Goal: Transaction & Acquisition: Purchase product/service

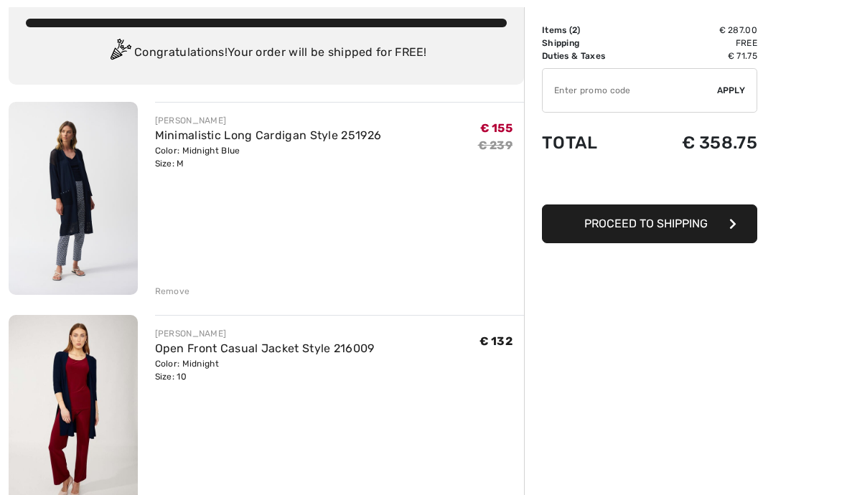
scroll to position [86, 0]
click at [162, 285] on div "Remove" at bounding box center [172, 291] width 35 height 13
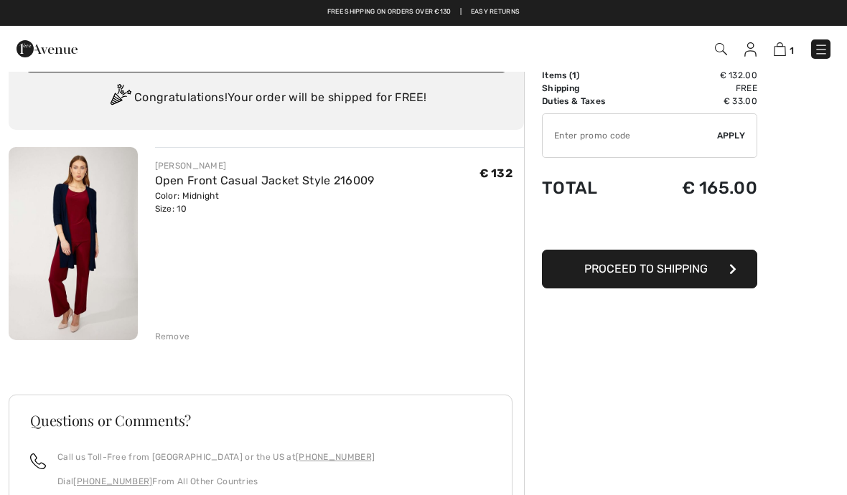
scroll to position [0, 0]
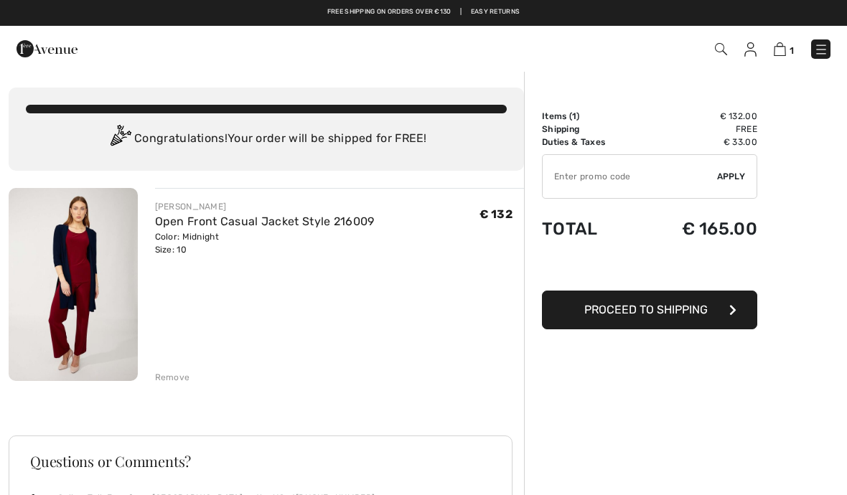
click at [838, 65] on div "1 Checkout 1 An item has been added to your Shopping Bag. Checkout" at bounding box center [423, 49] width 847 height 46
click at [824, 55] on img at bounding box center [821, 49] width 14 height 14
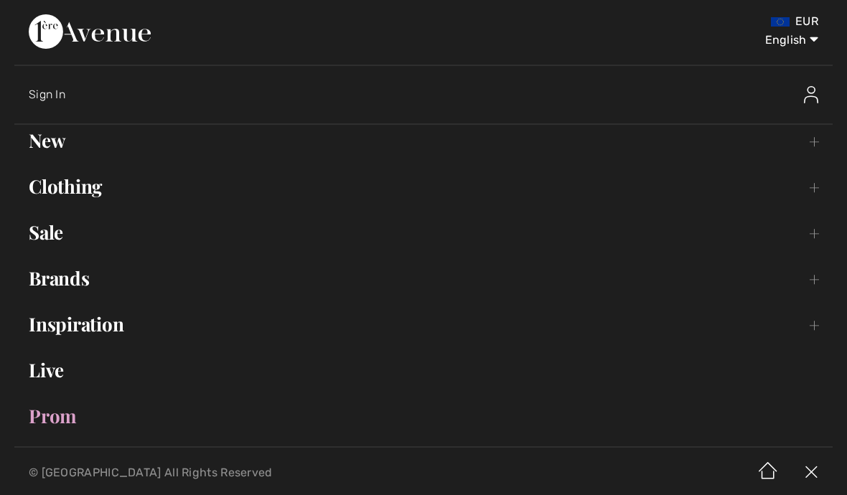
click at [68, 186] on link "Clothing Toggle submenu" at bounding box center [423, 187] width 819 height 32
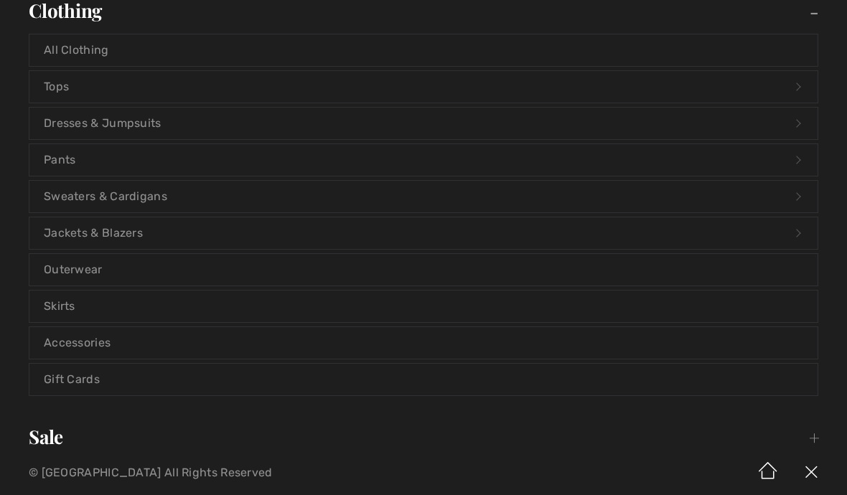
scroll to position [177, 0]
click at [71, 340] on link "Accessories" at bounding box center [423, 343] width 788 height 32
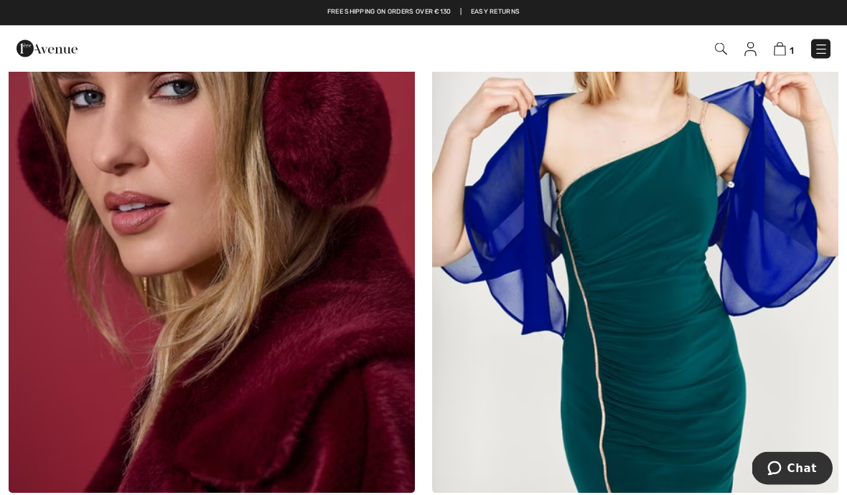
scroll to position [5840, 0]
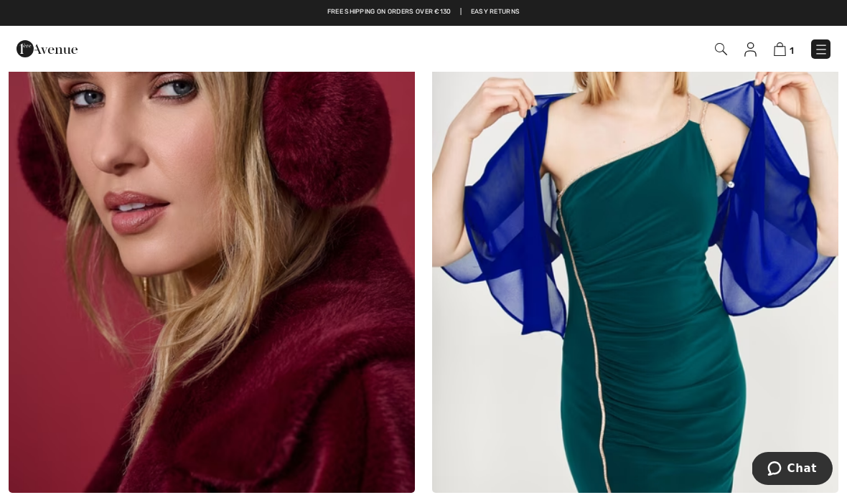
click at [822, 56] on img at bounding box center [821, 49] width 14 height 14
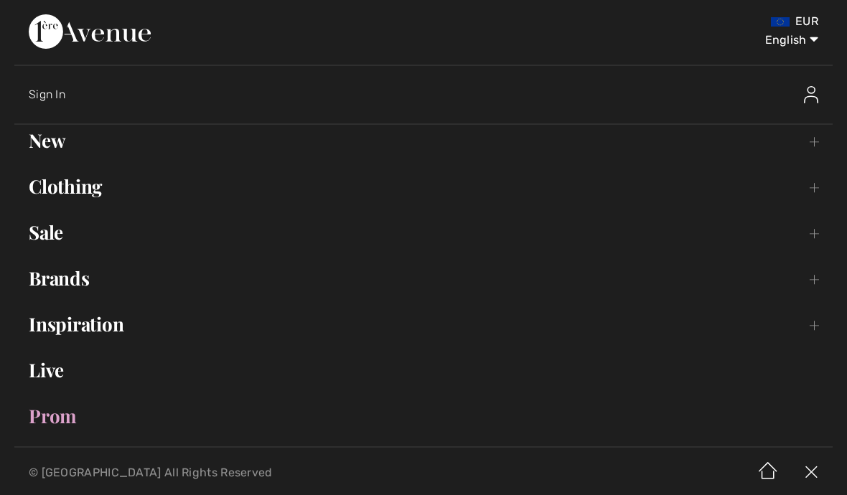
click at [65, 194] on link "Clothing Toggle submenu" at bounding box center [423, 187] width 819 height 32
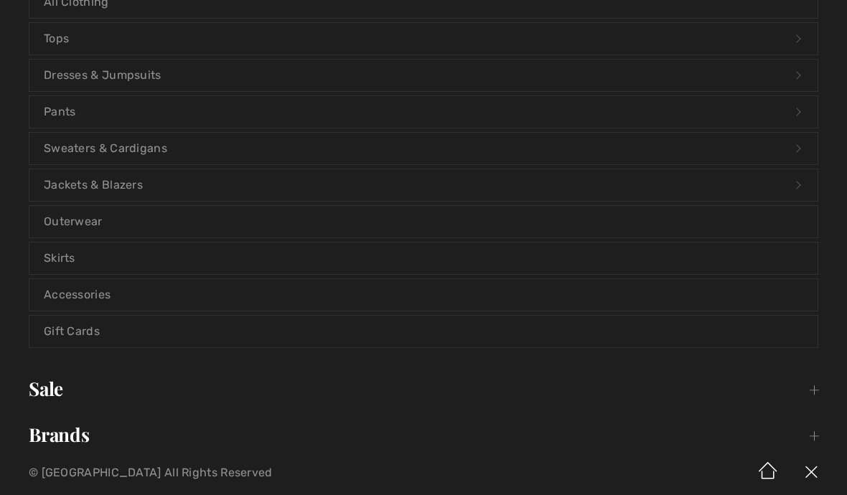
scroll to position [224, 0]
click at [70, 218] on link "Outerwear" at bounding box center [423, 222] width 788 height 32
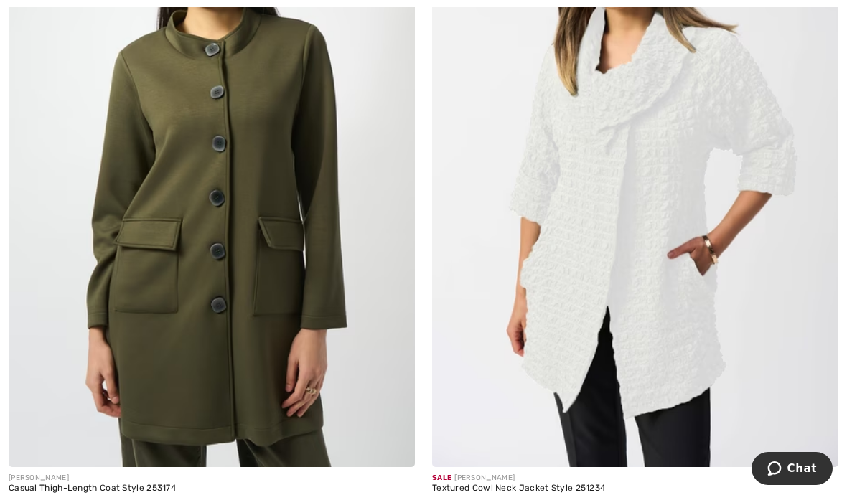
scroll to position [7273, 0]
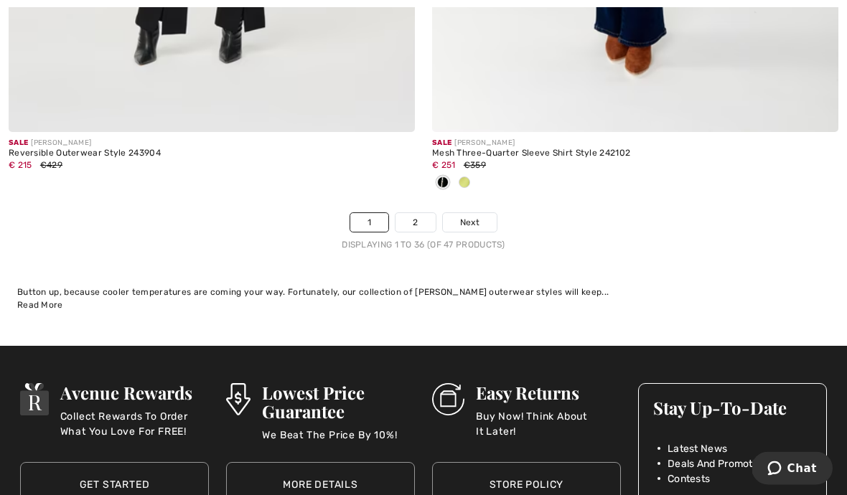
scroll to position [12505, 0]
click at [423, 213] on link "2" at bounding box center [415, 222] width 39 height 19
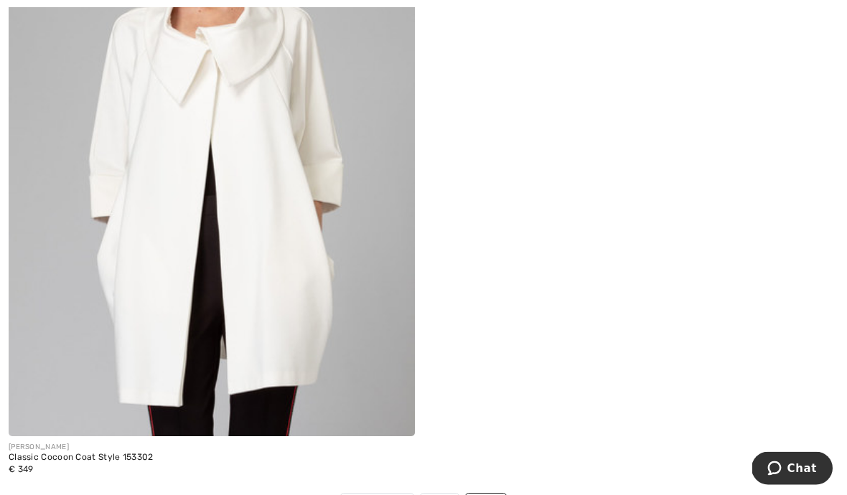
scroll to position [3691, 0]
click at [147, 286] on img at bounding box center [212, 132] width 406 height 610
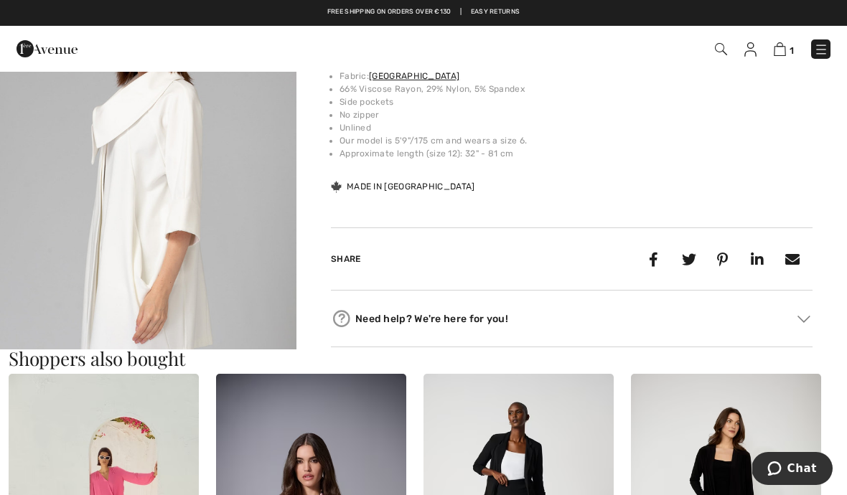
scroll to position [495, 0]
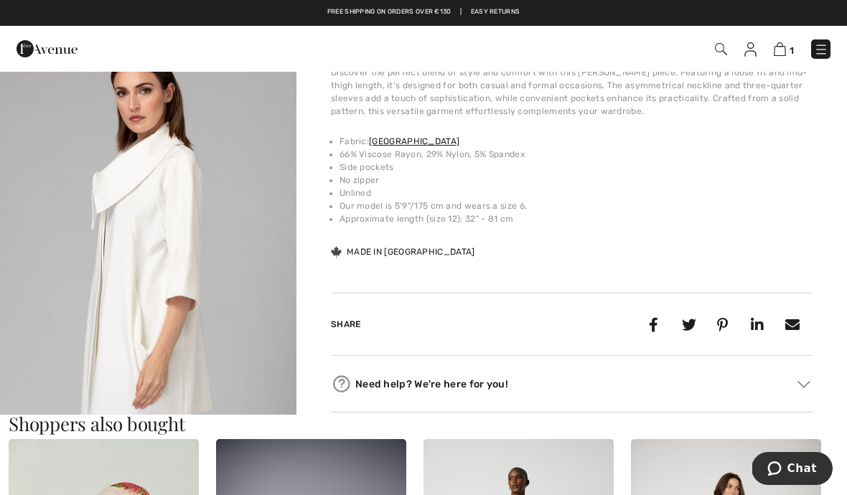
click at [139, 241] on img "2 / 7" at bounding box center [148, 243] width 297 height 445
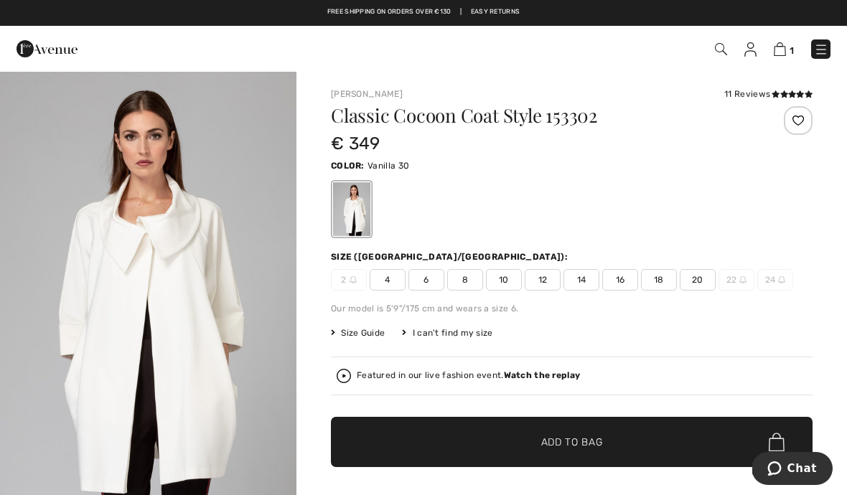
click at [827, 52] on img at bounding box center [821, 49] width 14 height 14
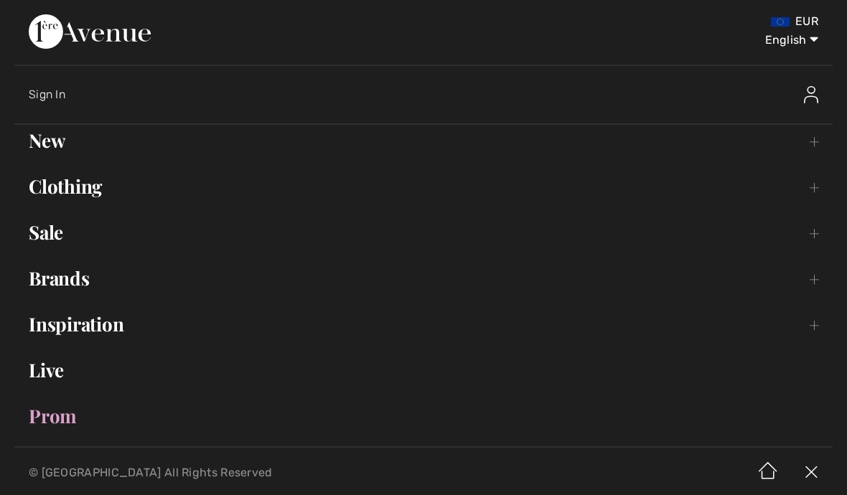
click at [60, 184] on link "Clothing Toggle submenu" at bounding box center [423, 187] width 819 height 32
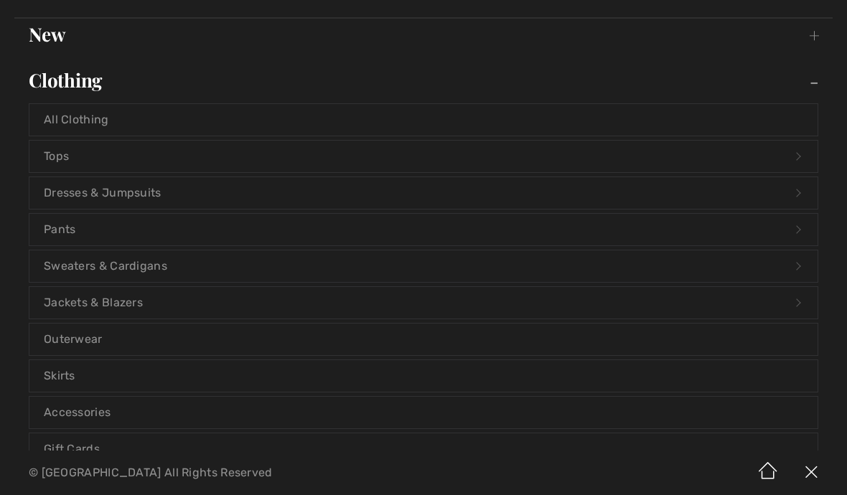
scroll to position [110, 0]
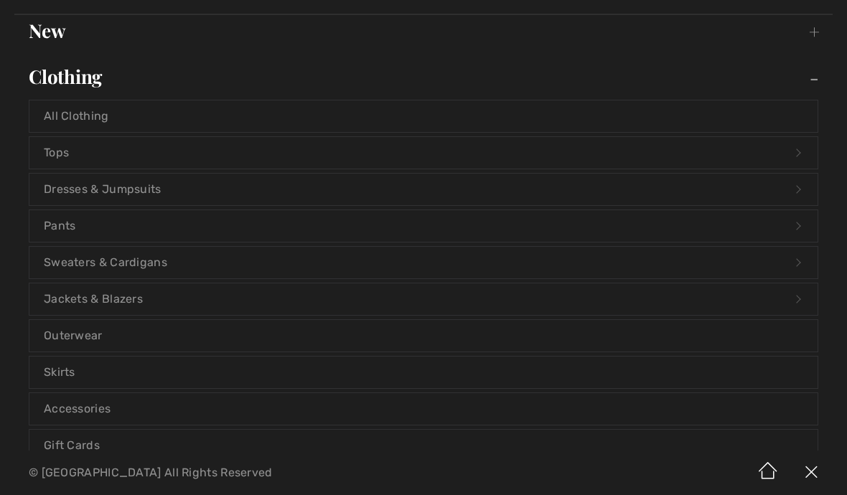
click at [101, 292] on link "Jackets & Blazers Open submenu" at bounding box center [423, 300] width 788 height 32
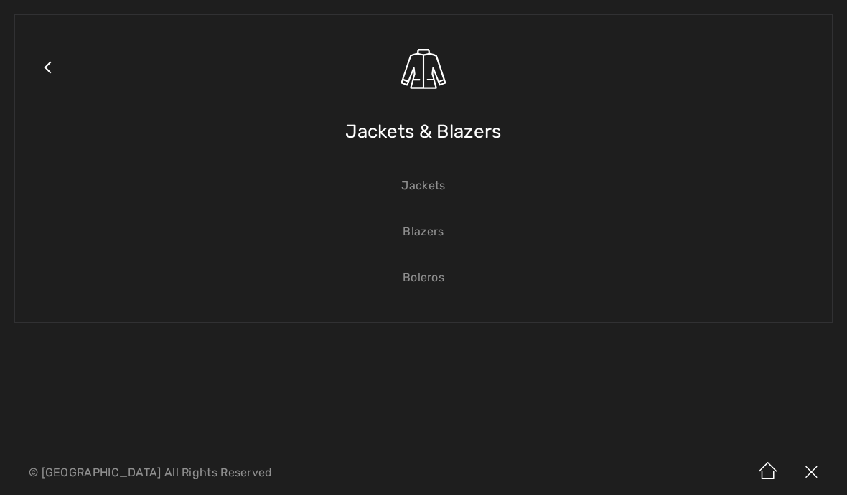
click at [422, 134] on span "Jackets & Blazers" at bounding box center [423, 131] width 156 height 51
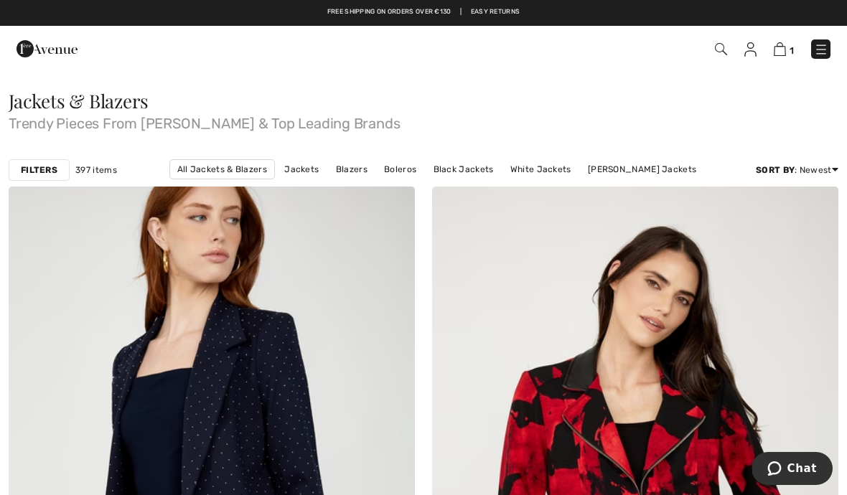
click at [402, 175] on link "Boleros" at bounding box center [400, 169] width 47 height 19
click at [321, 175] on link "Jackets" at bounding box center [301, 169] width 49 height 19
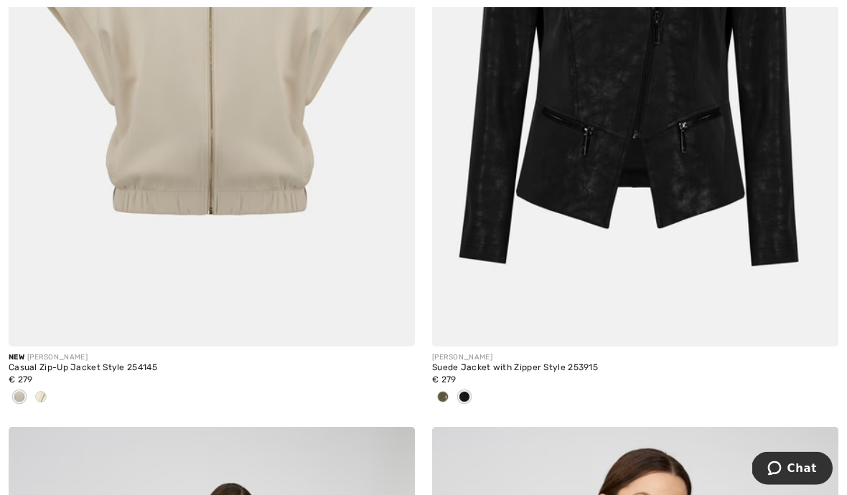
scroll to position [8848, 0]
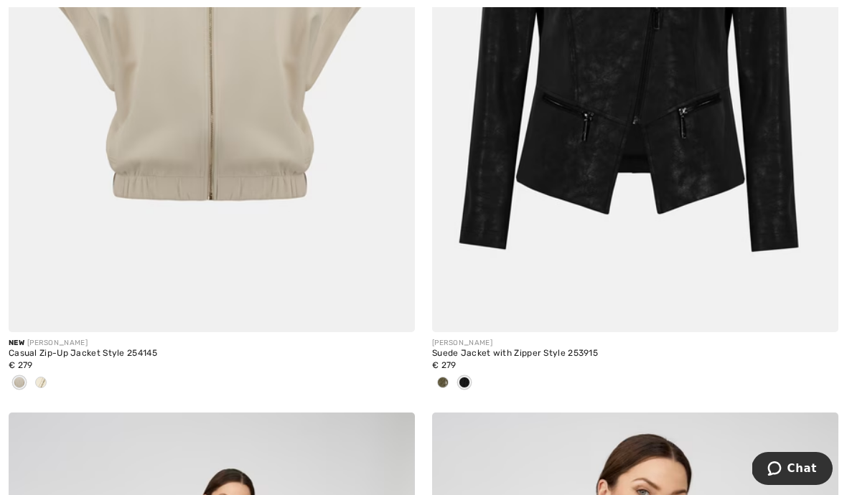
click at [40, 388] on div at bounding box center [41, 384] width 22 height 24
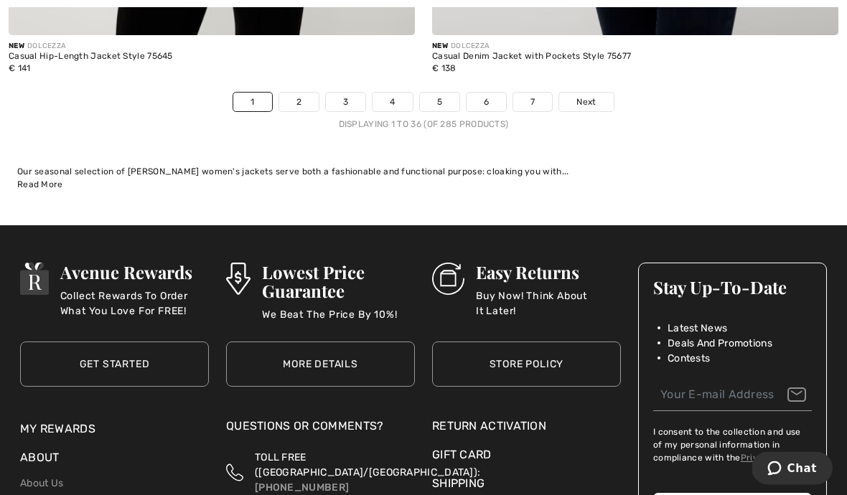
scroll to position [12500, 0]
click at [594, 95] on span "Next" at bounding box center [586, 101] width 19 height 13
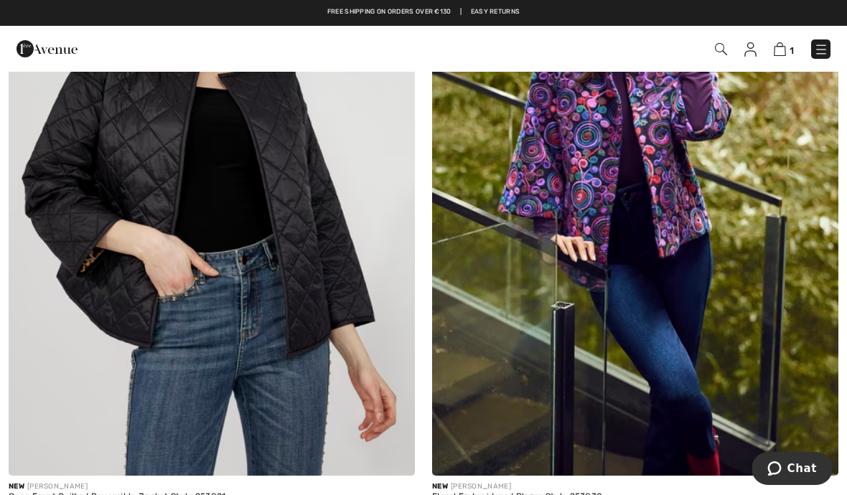
scroll to position [6406, 0]
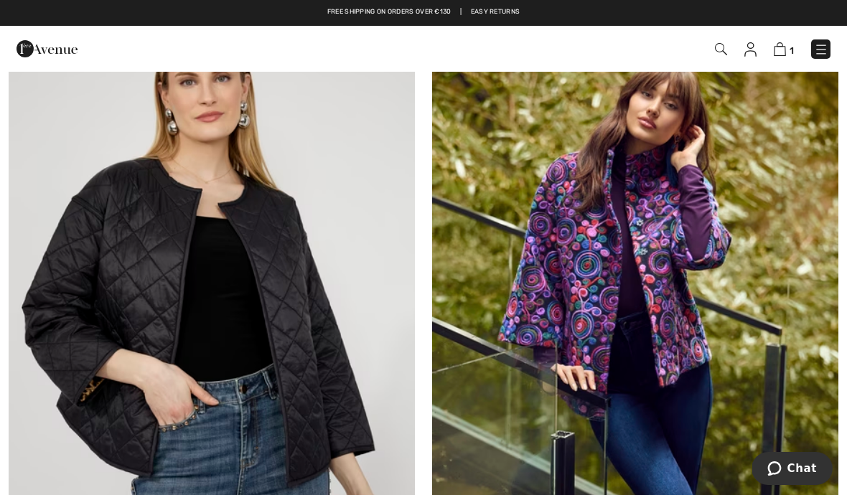
click at [696, 323] on img at bounding box center [635, 301] width 406 height 610
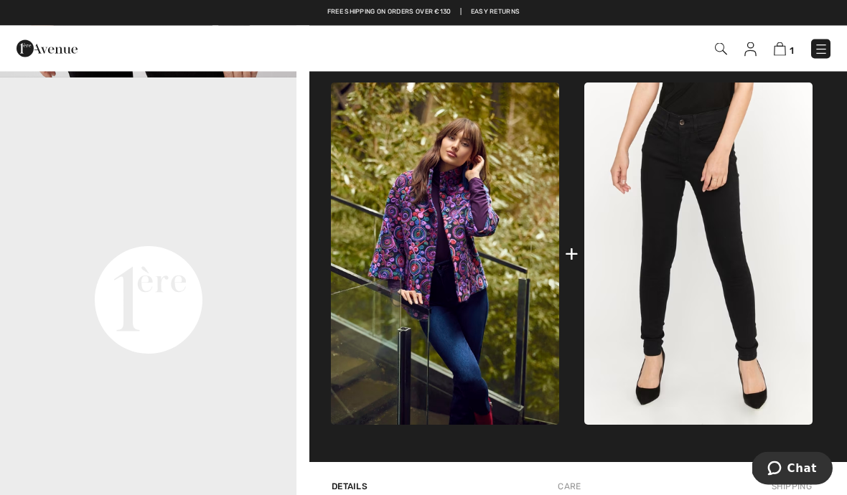
scroll to position [445, 0]
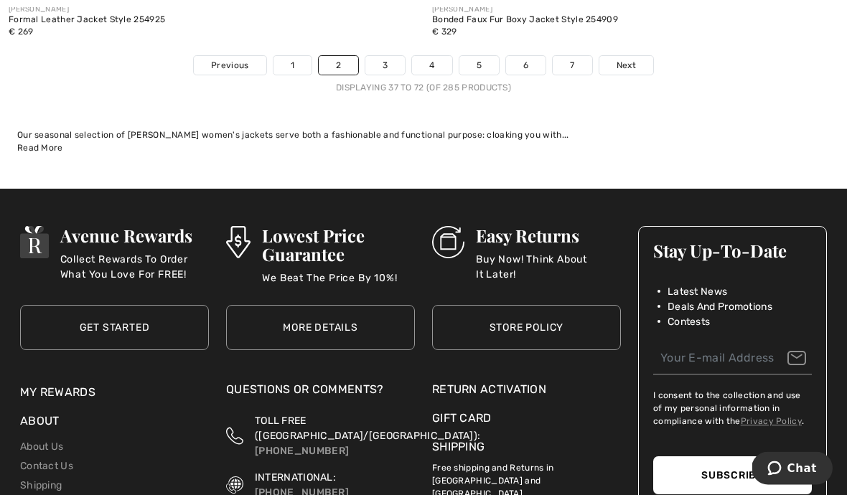
scroll to position [12608, 0]
click at [628, 59] on span "Next" at bounding box center [626, 65] width 19 height 13
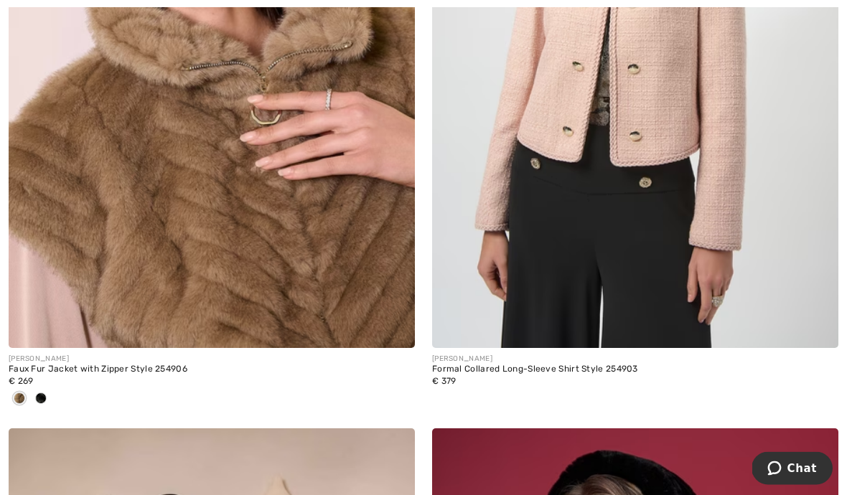
scroll to position [441, 0]
click at [101, 268] on img at bounding box center [212, 44] width 406 height 610
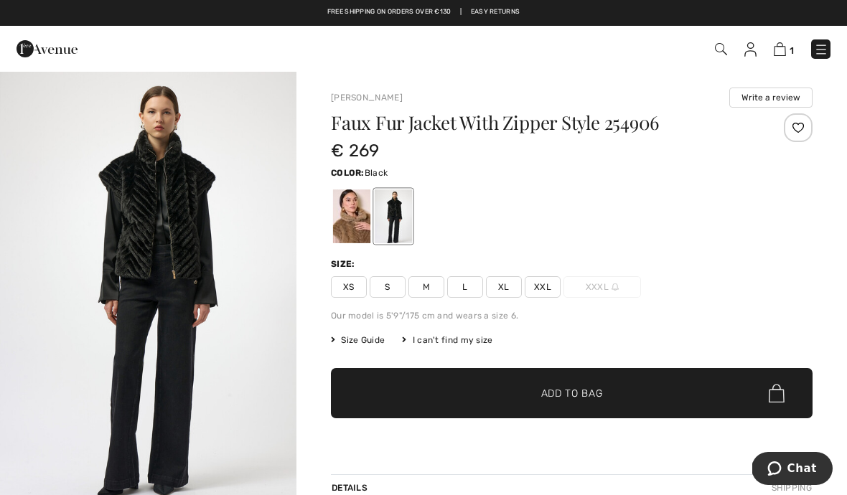
click at [342, 230] on div at bounding box center [351, 217] width 37 height 54
click at [364, 208] on div at bounding box center [351, 217] width 37 height 54
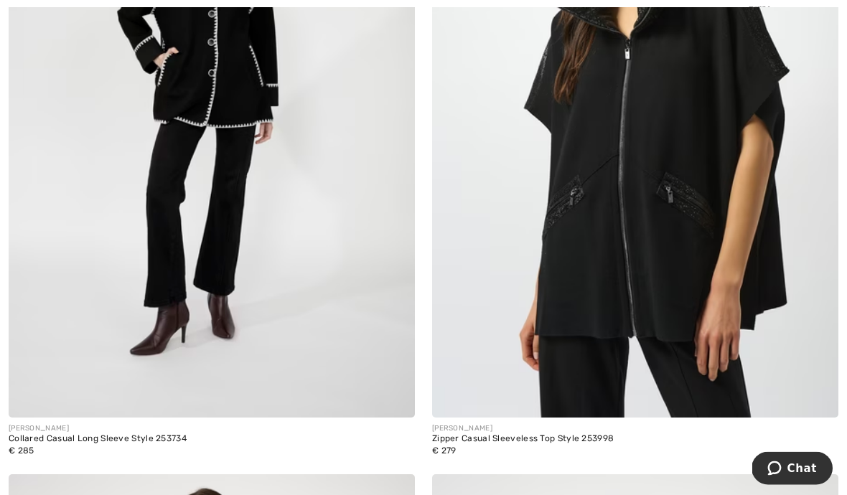
scroll to position [3107, 0]
click at [757, 339] on img at bounding box center [635, 113] width 406 height 610
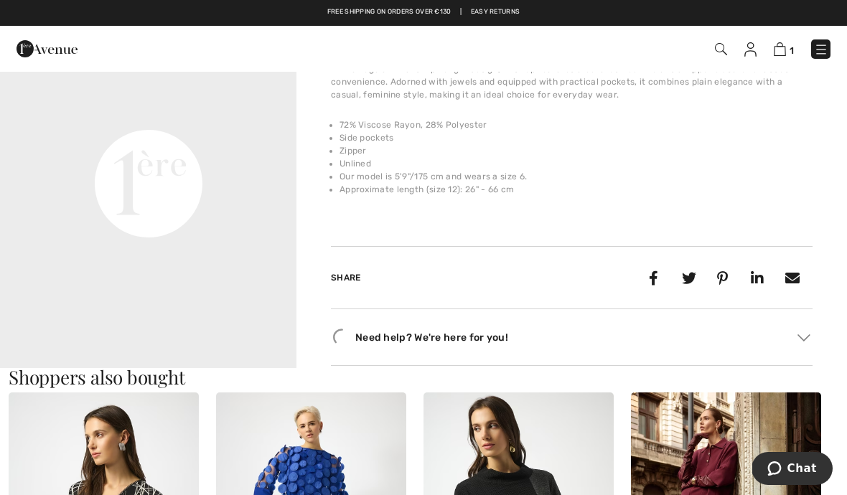
scroll to position [1015, 0]
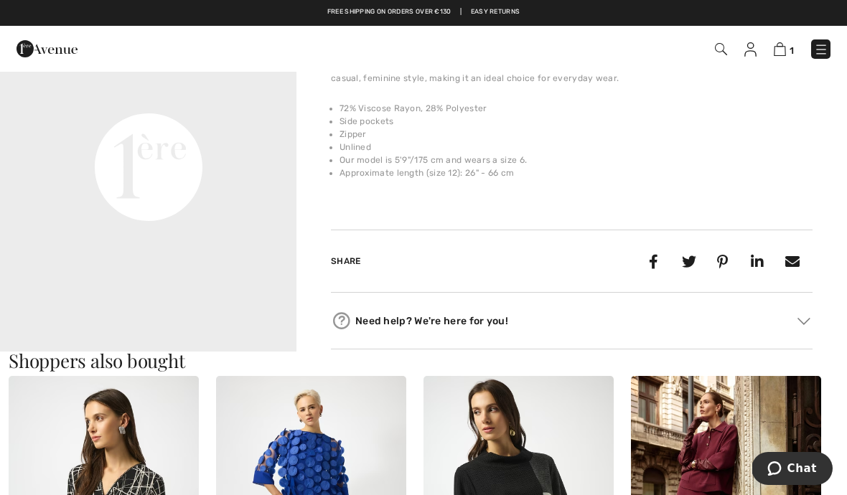
click at [103, 93] on video "Your browser does not support the video tag." at bounding box center [148, 19] width 297 height 149
click at [117, 93] on video "Your browser does not support the video tag." at bounding box center [148, 19] width 297 height 149
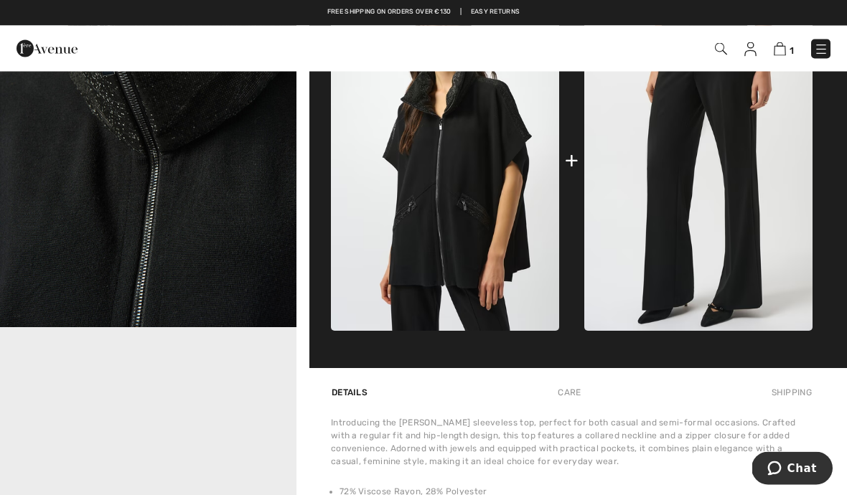
scroll to position [621, 0]
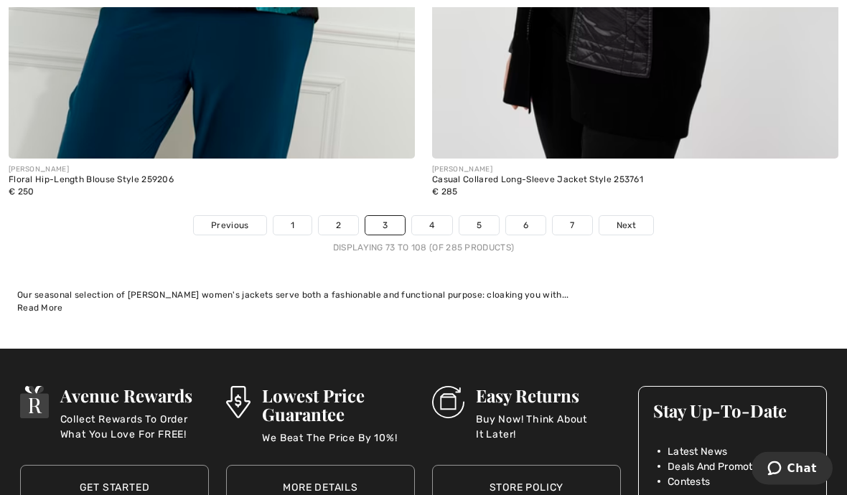
scroll to position [12424, 0]
click at [630, 221] on span "Next" at bounding box center [626, 225] width 19 height 13
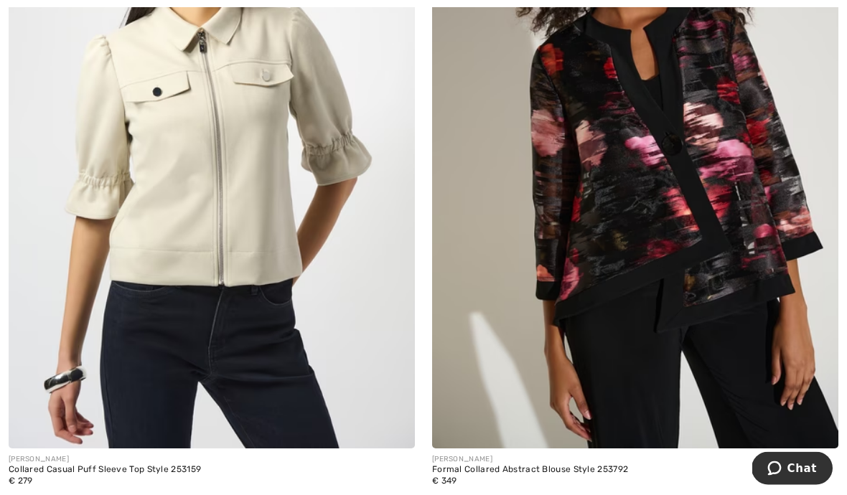
scroll to position [1689, 0]
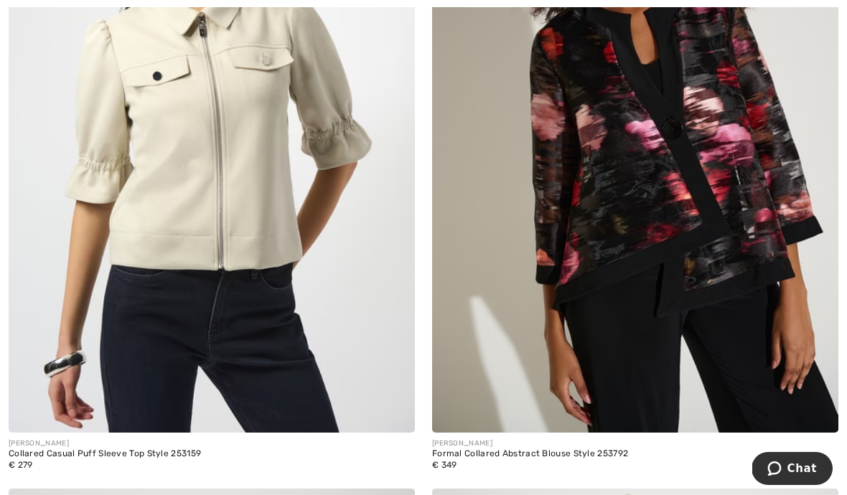
click at [112, 247] on img at bounding box center [212, 128] width 406 height 610
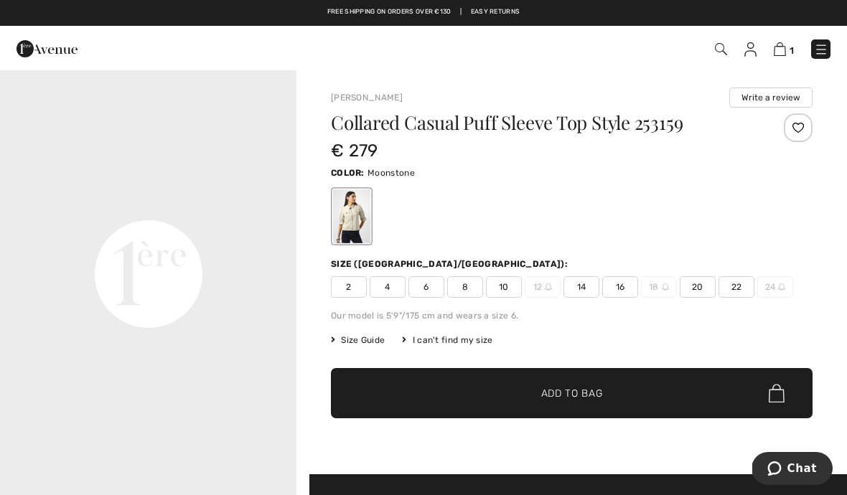
scroll to position [907, 0]
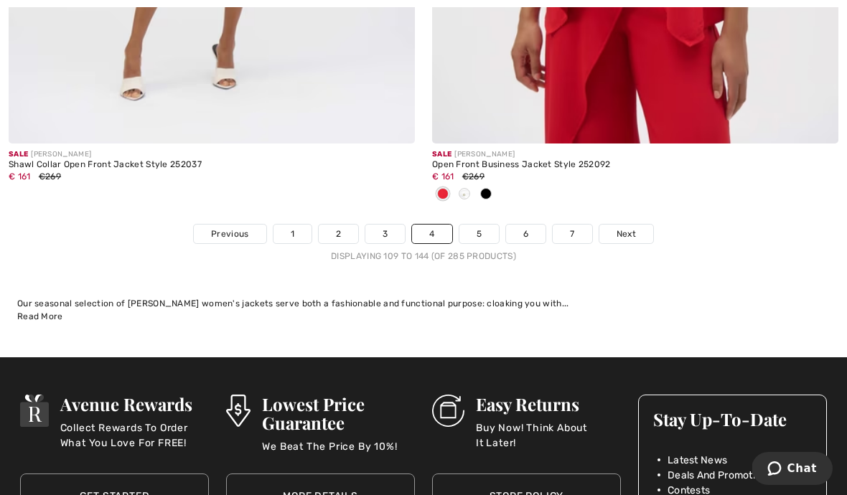
scroll to position [12426, 0]
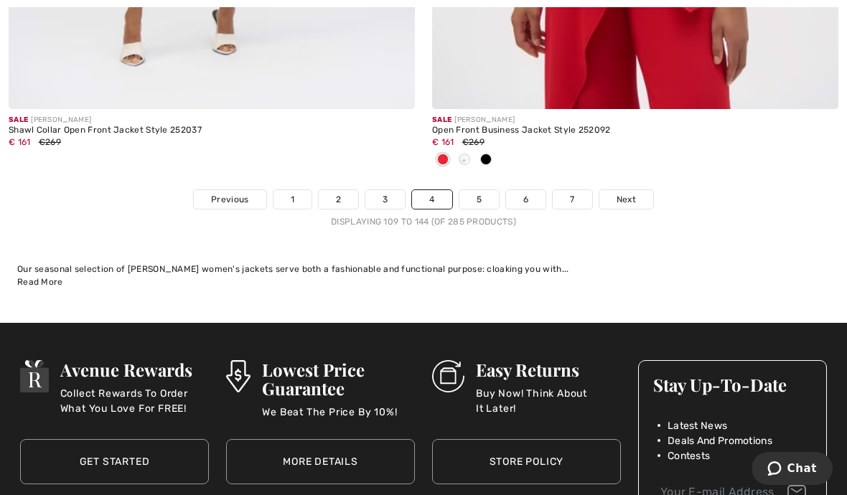
click at [610, 190] on link "Next" at bounding box center [627, 199] width 54 height 19
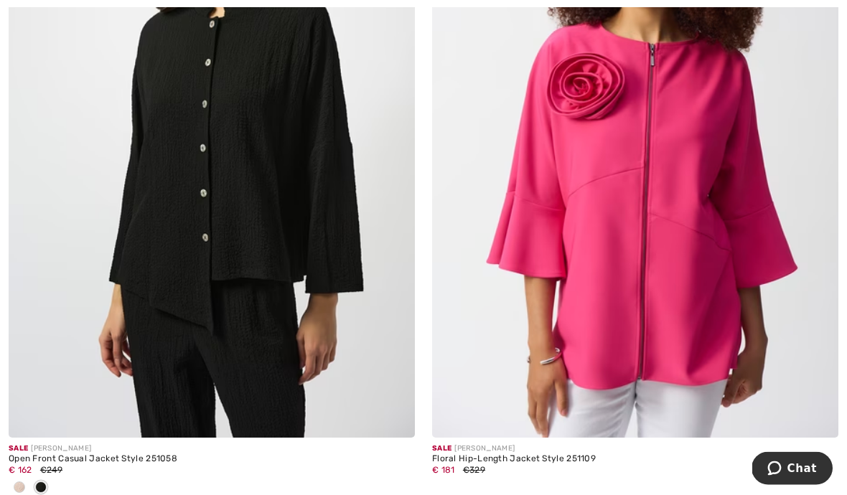
scroll to position [10075, 0]
click at [8, 485] on div "Sale JOSEPH RIBKOFF Open Front Casual Jacket Style 251058 € 162 €249" at bounding box center [212, 173] width 424 height 690
click at [9, 478] on div at bounding box center [20, 489] width 22 height 24
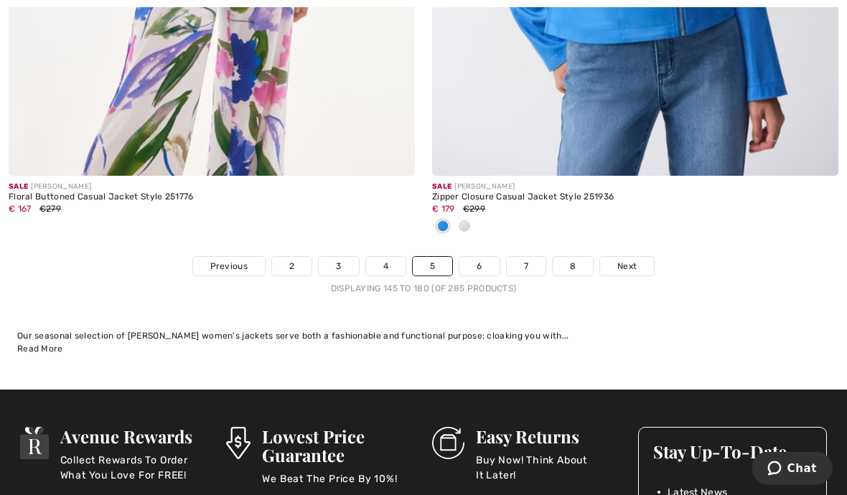
scroll to position [12391, 0]
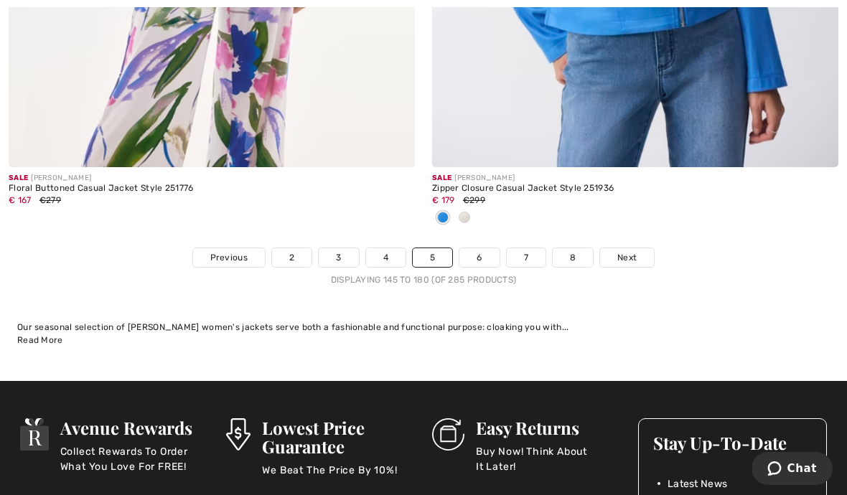
click at [634, 248] on link "Next" at bounding box center [627, 257] width 54 height 19
click at [635, 251] on span "Next" at bounding box center [626, 257] width 19 height 13
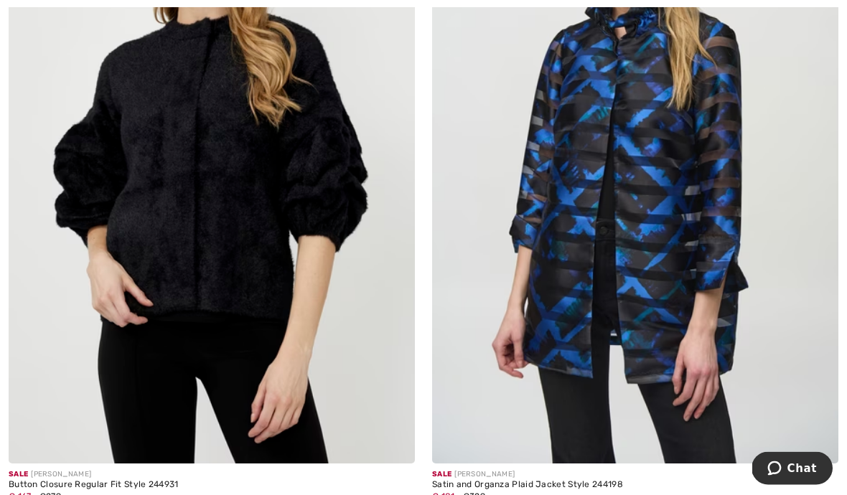
scroll to position [10715, 0]
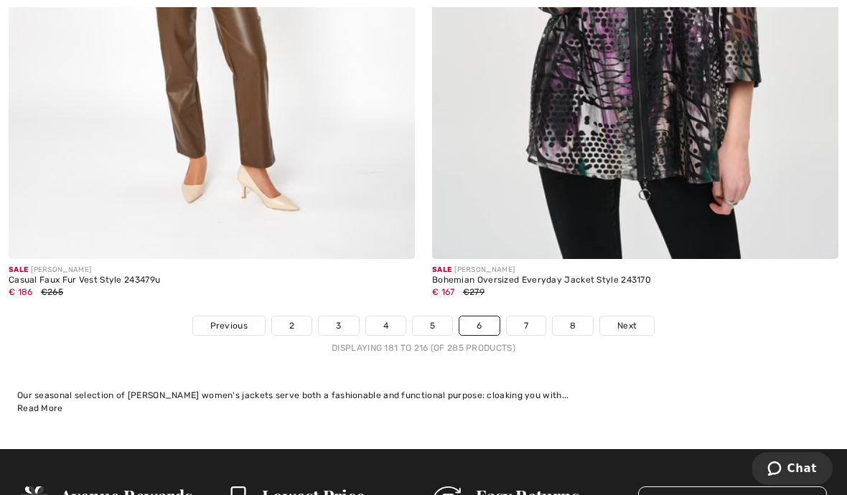
scroll to position [12432, 0]
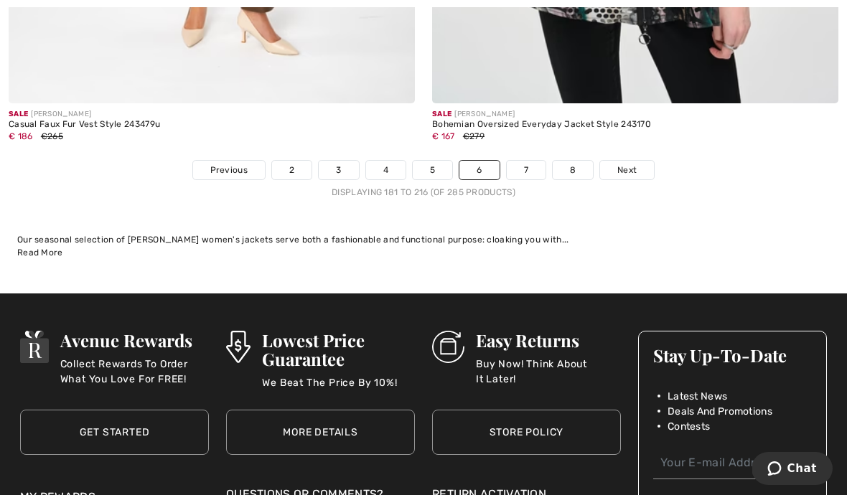
click at [640, 166] on link "Next" at bounding box center [627, 170] width 54 height 19
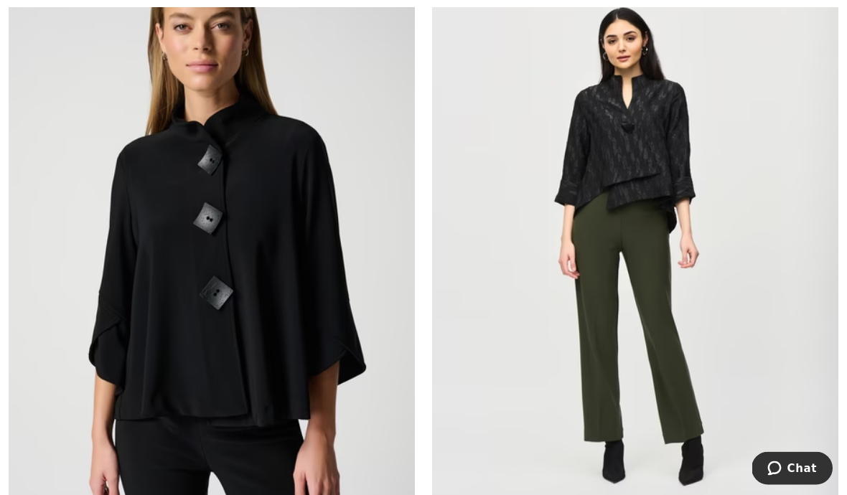
scroll to position [4427, 0]
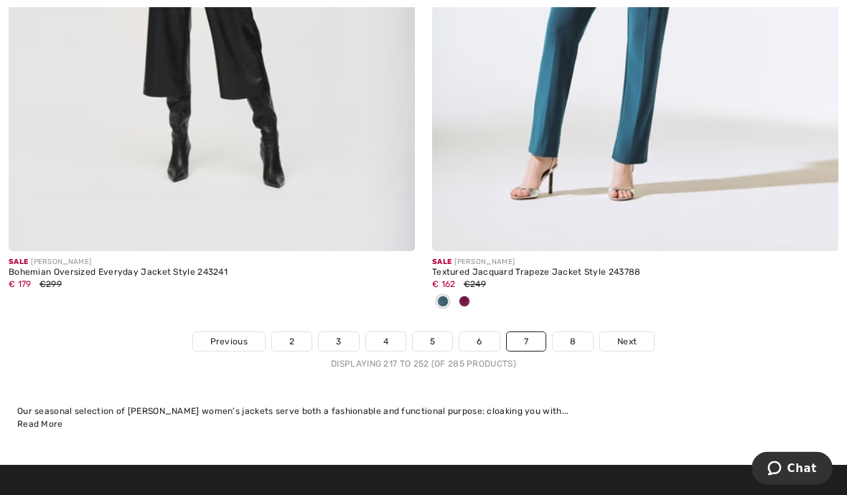
scroll to position [12236, 0]
click at [564, 339] on link "8" at bounding box center [573, 341] width 40 height 19
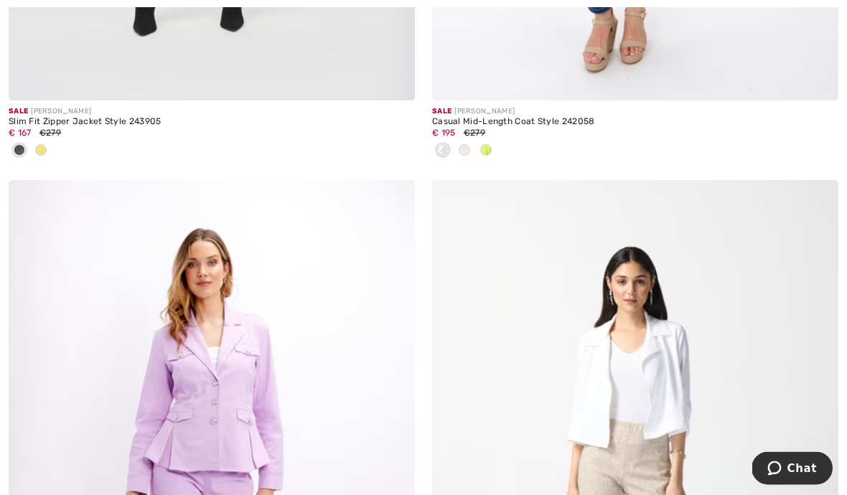
scroll to position [2022, 0]
click at [476, 154] on div at bounding box center [486, 151] width 22 height 24
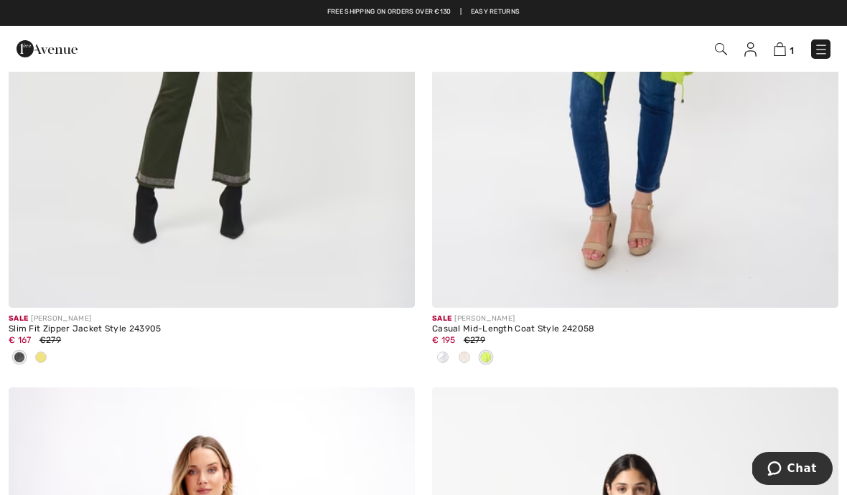
scroll to position [1730, 0]
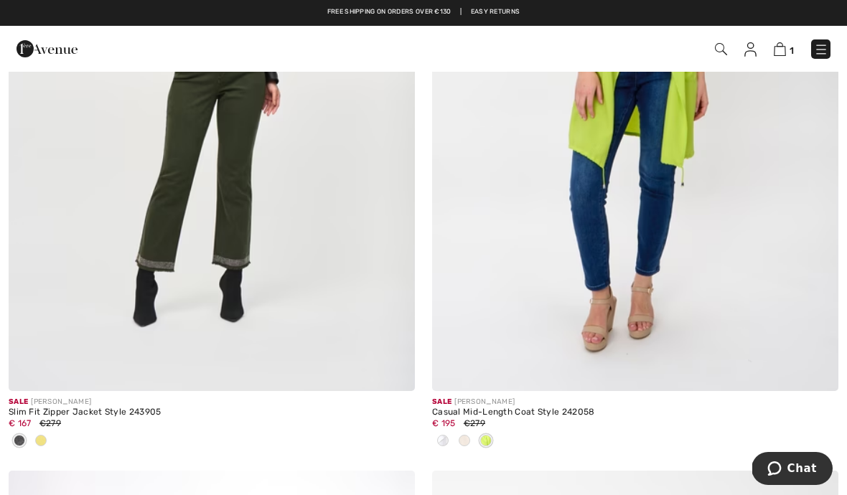
click at [467, 443] on span at bounding box center [464, 440] width 11 height 11
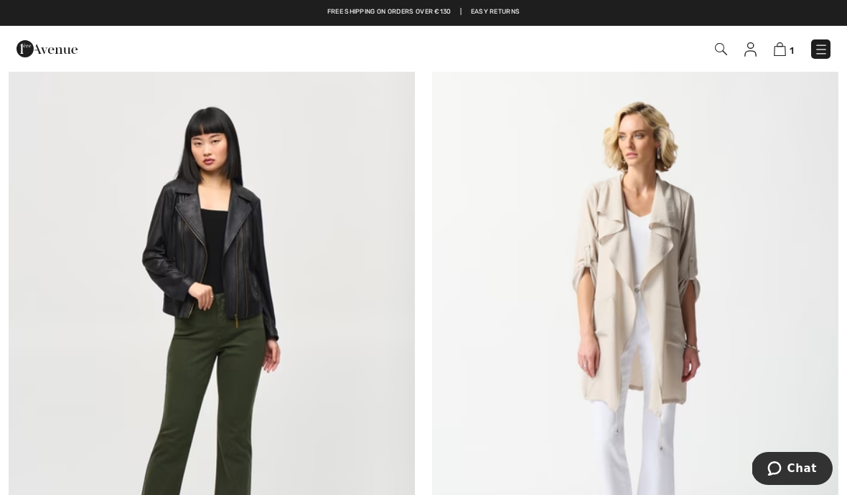
scroll to position [1453, 0]
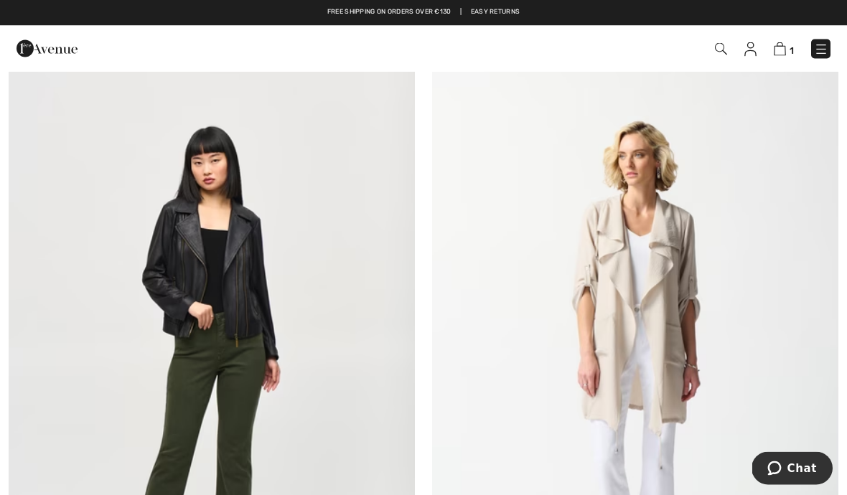
click at [662, 341] on img at bounding box center [635, 364] width 406 height 610
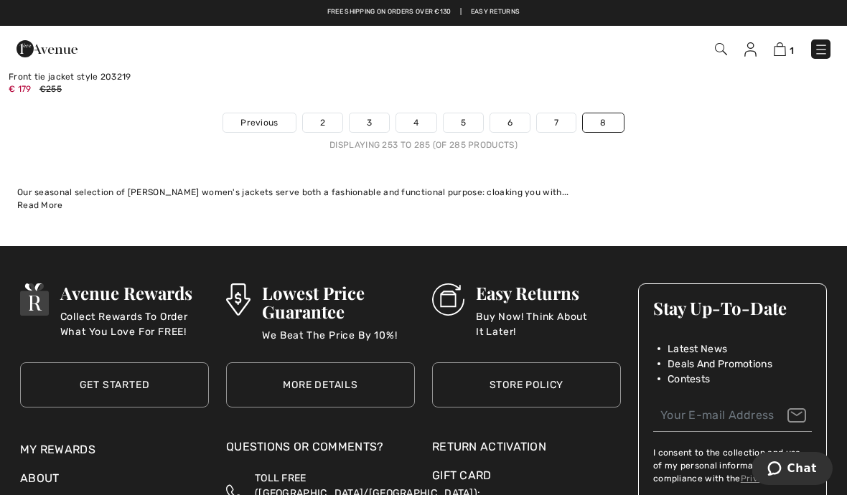
scroll to position [11785, 0]
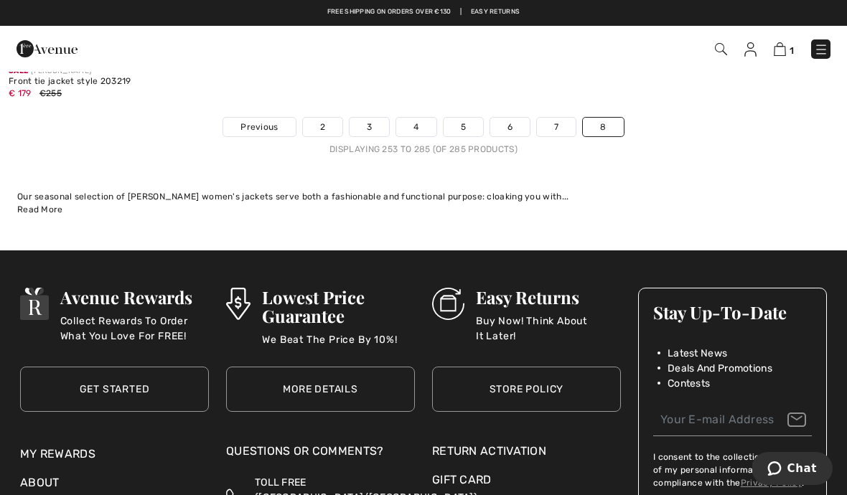
click at [786, 53] on img at bounding box center [780, 49] width 12 height 14
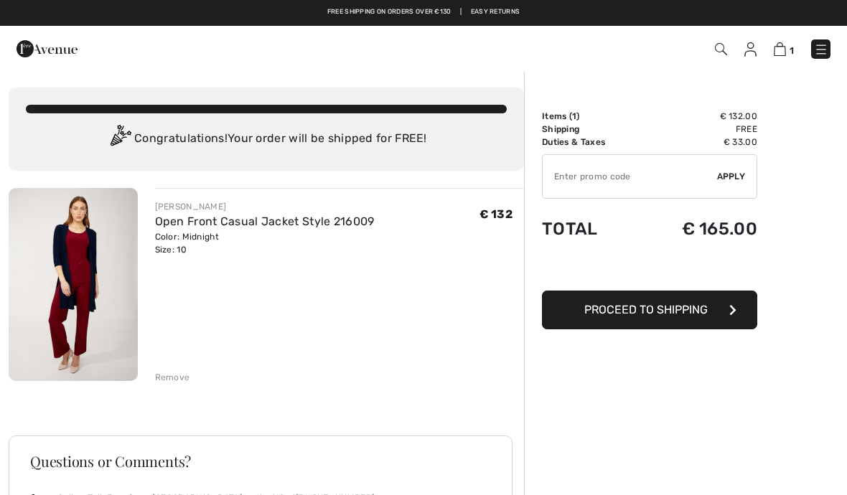
click at [79, 274] on img at bounding box center [73, 284] width 129 height 193
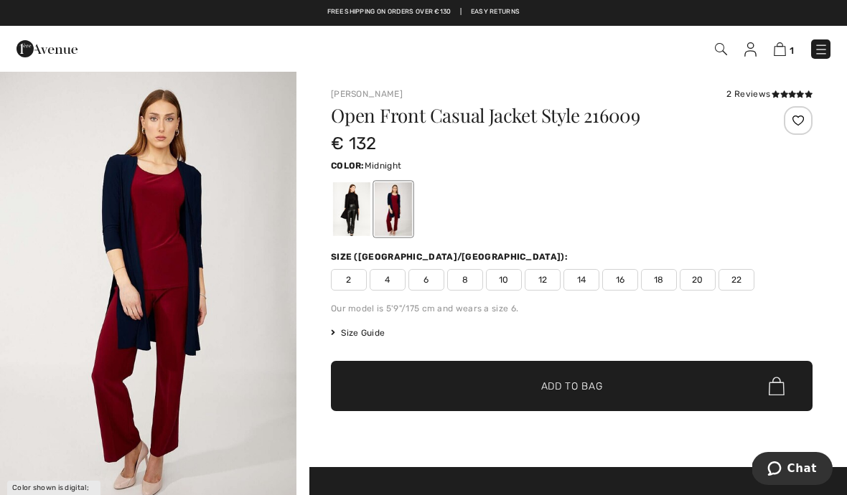
scroll to position [1, 0]
click at [154, 297] on img "1 / 1" at bounding box center [148, 292] width 297 height 445
click at [751, 98] on div "2 Reviews" at bounding box center [770, 94] width 86 height 13
click at [788, 93] on icon at bounding box center [792, 93] width 8 height 7
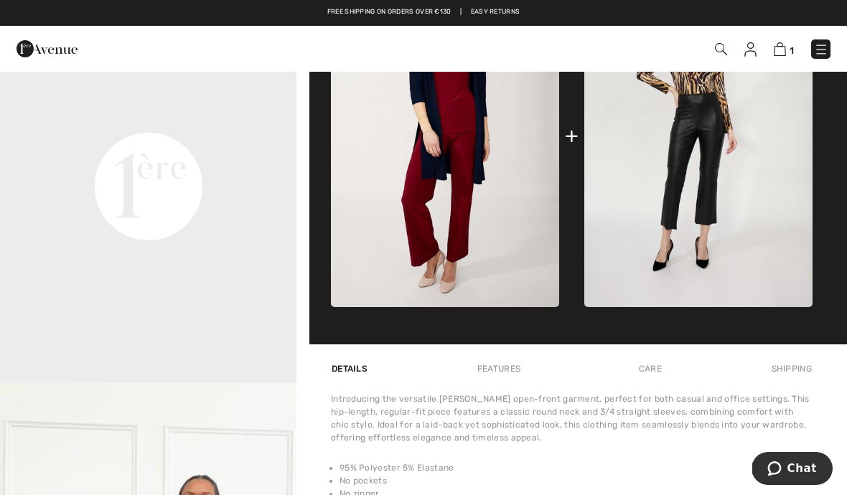
scroll to position [584, 0]
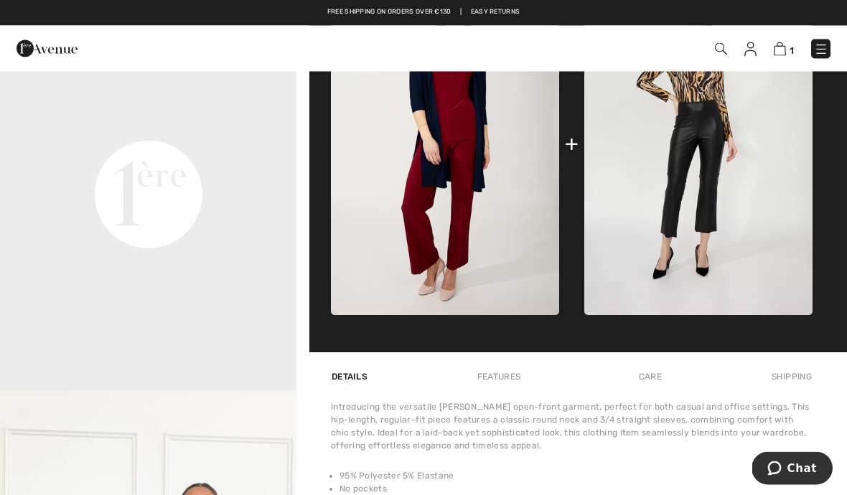
click at [122, 122] on video "Your browser does not support the video tag." at bounding box center [148, 47] width 297 height 149
click at [133, 122] on video "Your browser does not support the video tag." at bounding box center [148, 47] width 297 height 149
click at [124, 122] on video "Your browser does not support the video tag." at bounding box center [148, 47] width 297 height 149
click at [134, 122] on video "Your browser does not support the video tag." at bounding box center [148, 47] width 297 height 149
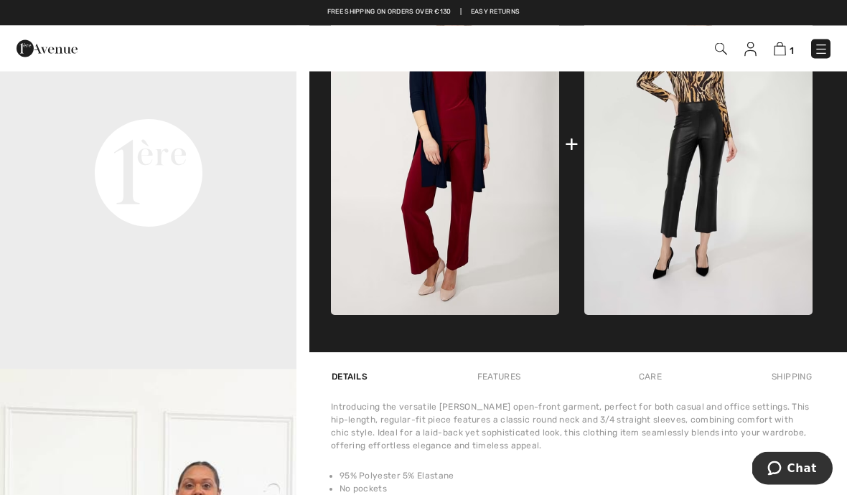
click at [128, 101] on video "Your browser does not support the video tag." at bounding box center [148, 26] width 297 height 149
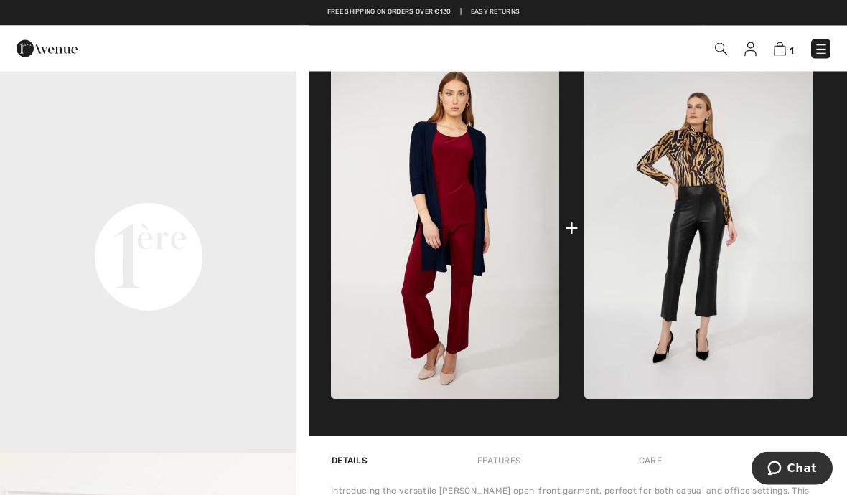
click at [141, 185] on video "Your browser does not support the video tag." at bounding box center [148, 110] width 297 height 149
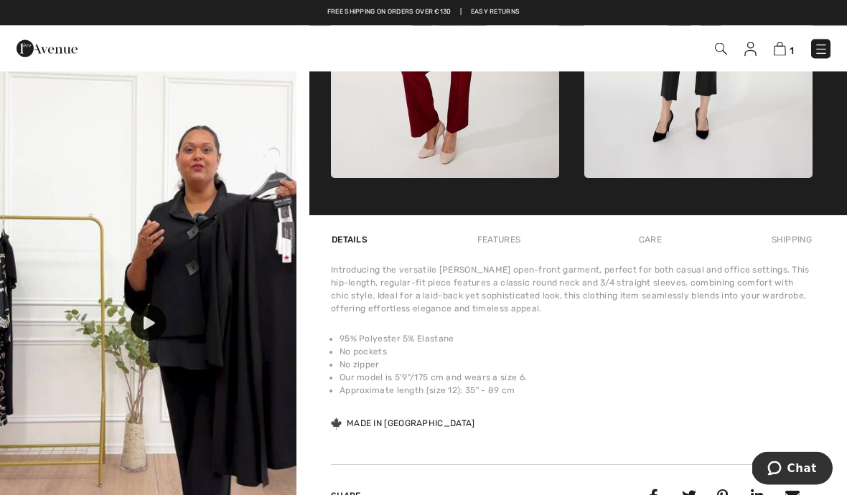
scroll to position [723, 0]
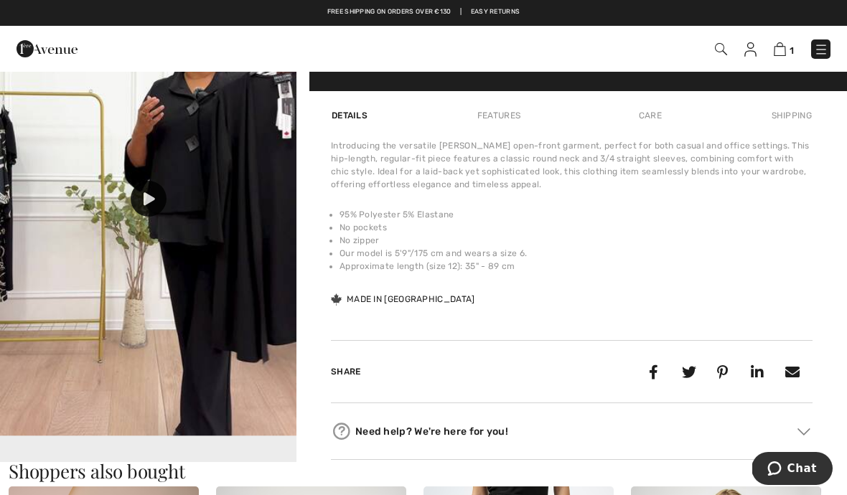
click at [154, 250] on img at bounding box center [148, 172] width 297 height 527
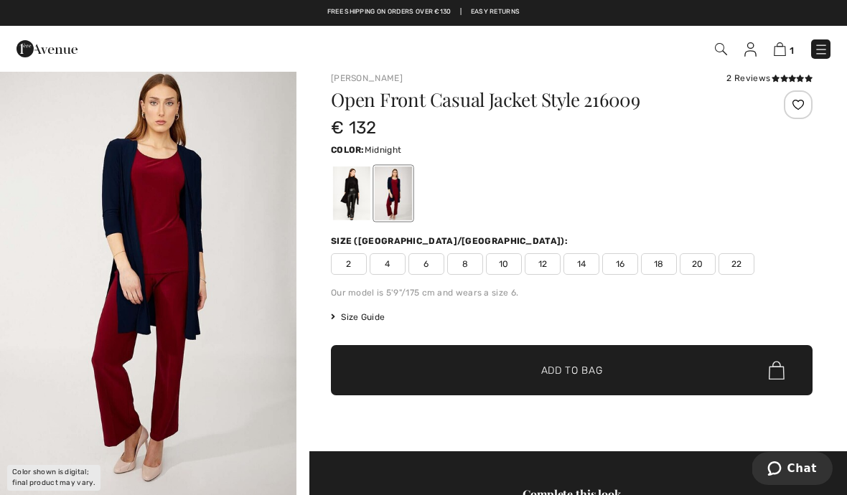
scroll to position [0, 0]
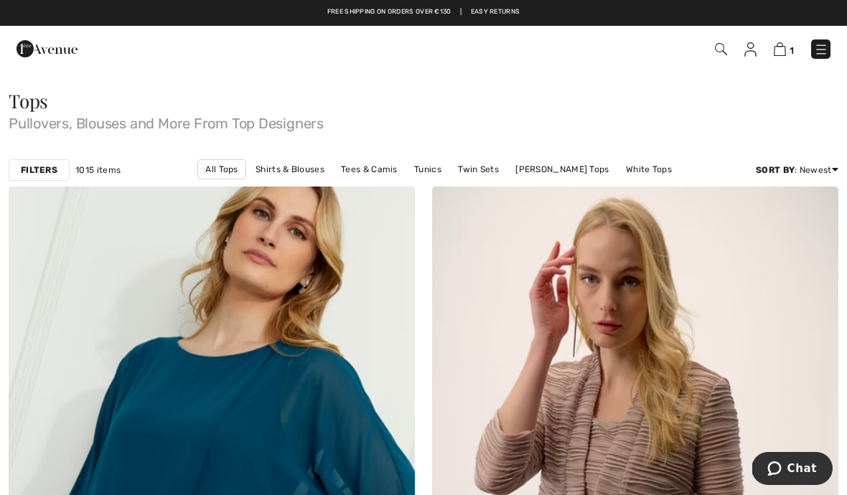
click at [511, 178] on link "[PERSON_NAME] Tops" at bounding box center [562, 169] width 108 height 19
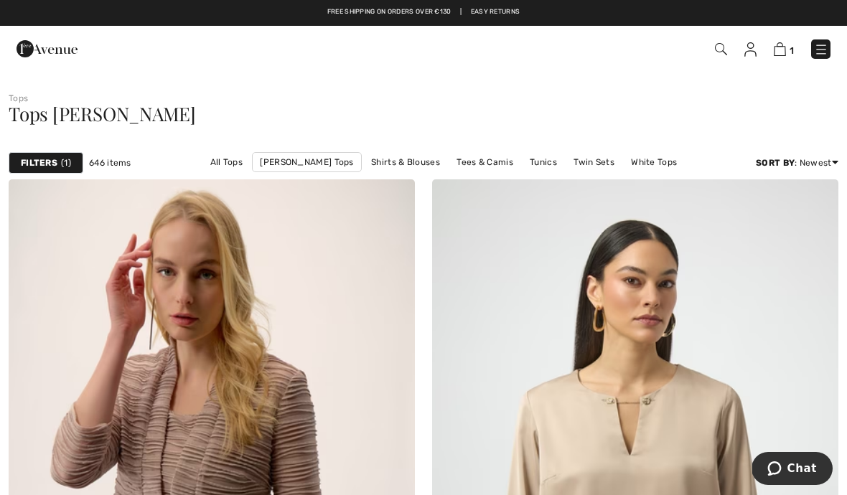
click at [523, 167] on link "Tunics" at bounding box center [544, 162] width 42 height 19
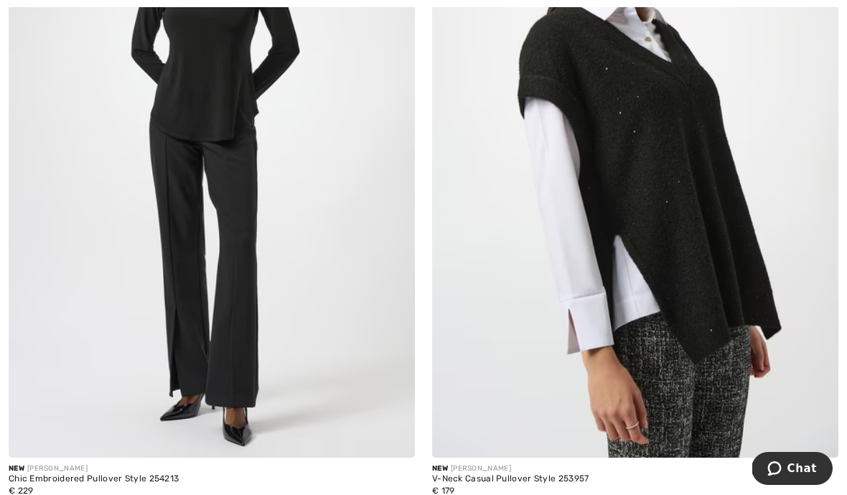
scroll to position [1026, 0]
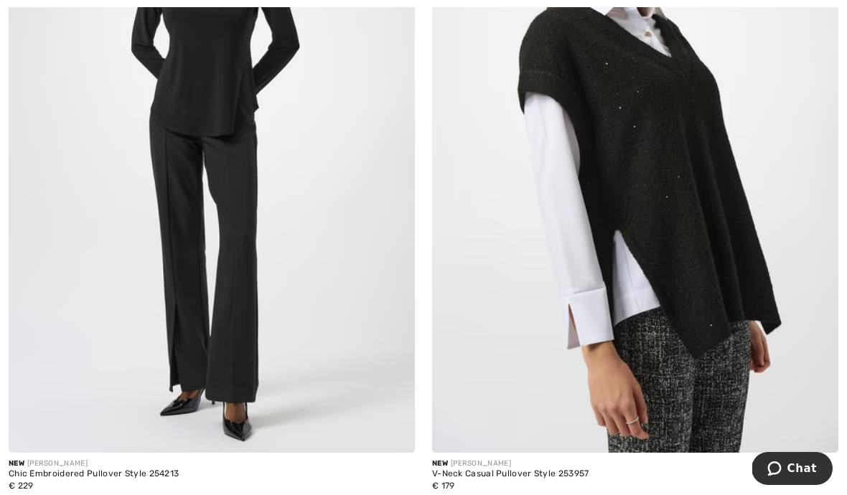
click at [479, 495] on div at bounding box center [635, 505] width 406 height 24
click at [477, 495] on div at bounding box center [635, 505] width 406 height 24
click at [470, 495] on div at bounding box center [465, 505] width 22 height 24
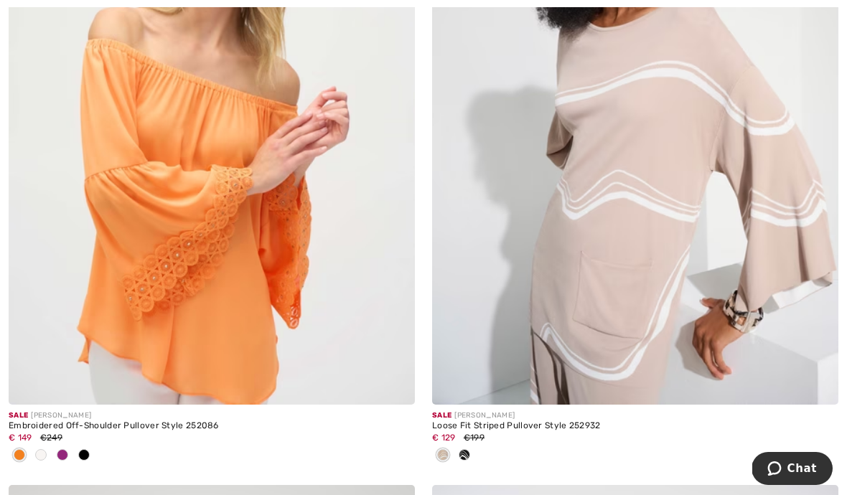
scroll to position [6685, 0]
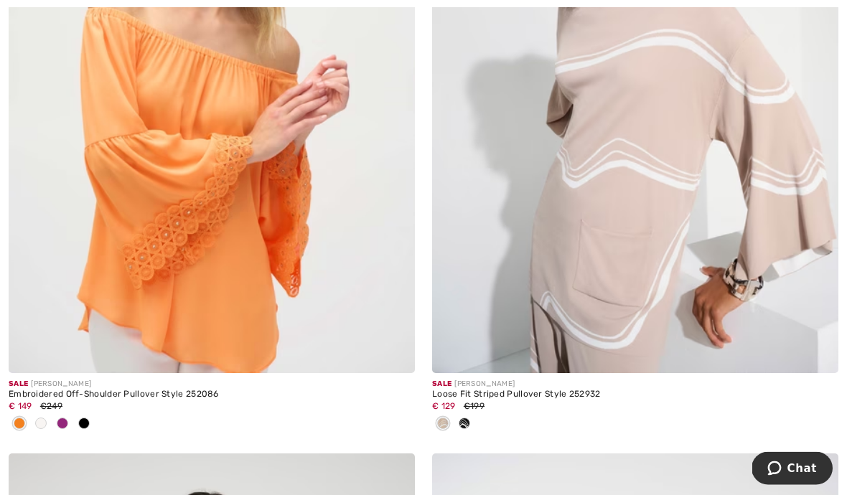
click at [464, 429] on div at bounding box center [465, 426] width 22 height 24
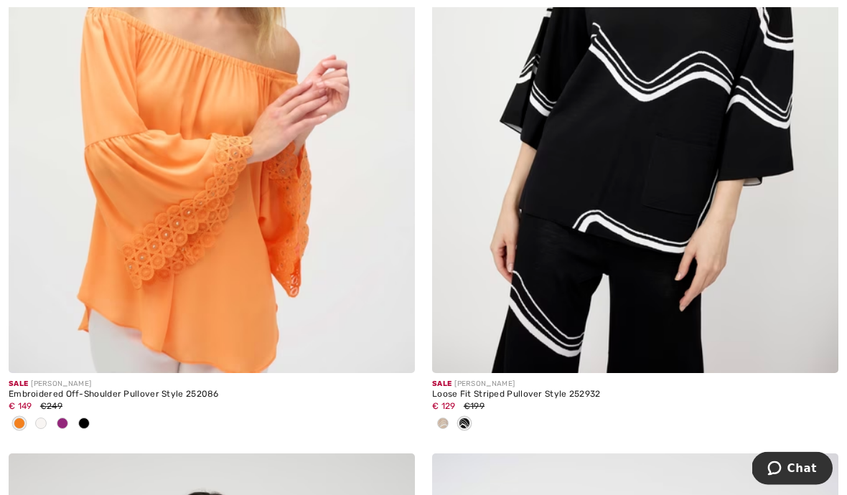
scroll to position [6685, 0]
click at [468, 420] on span at bounding box center [464, 423] width 11 height 11
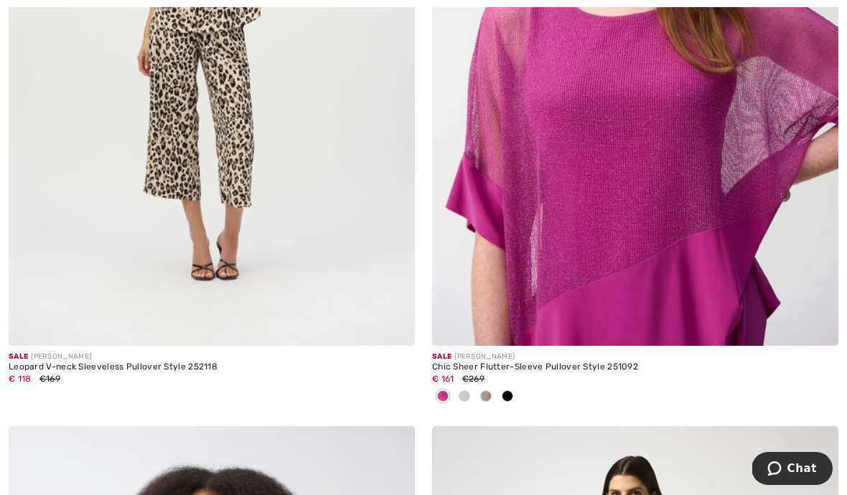
scroll to position [11666, 0]
click at [463, 390] on span at bounding box center [464, 395] width 11 height 11
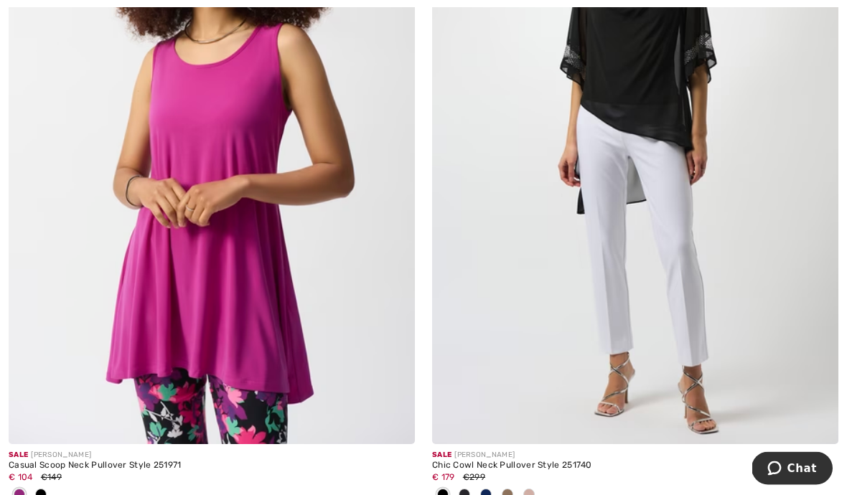
scroll to position [12298, 0]
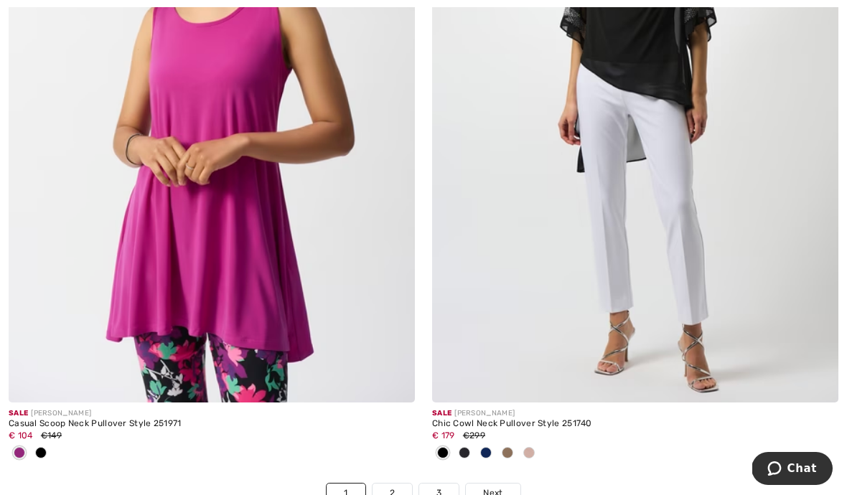
click at [538, 449] on div at bounding box center [529, 454] width 22 height 24
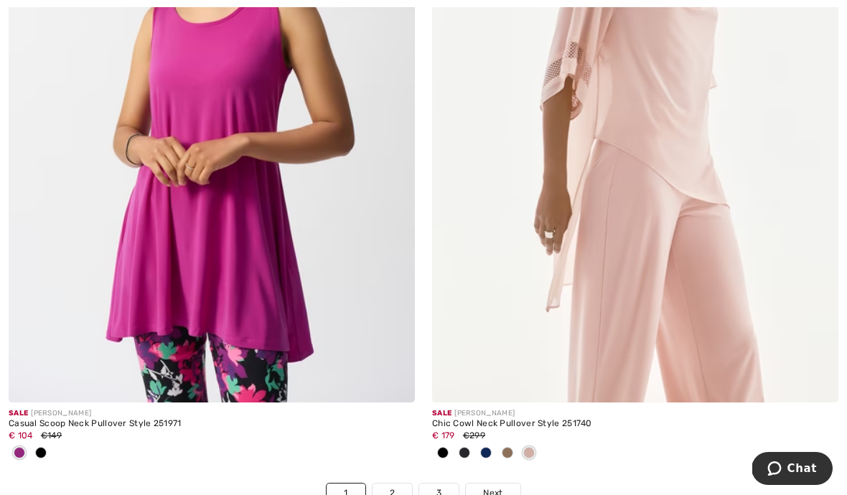
click at [533, 447] on span at bounding box center [528, 452] width 11 height 11
click at [504, 484] on link "Next" at bounding box center [493, 493] width 54 height 19
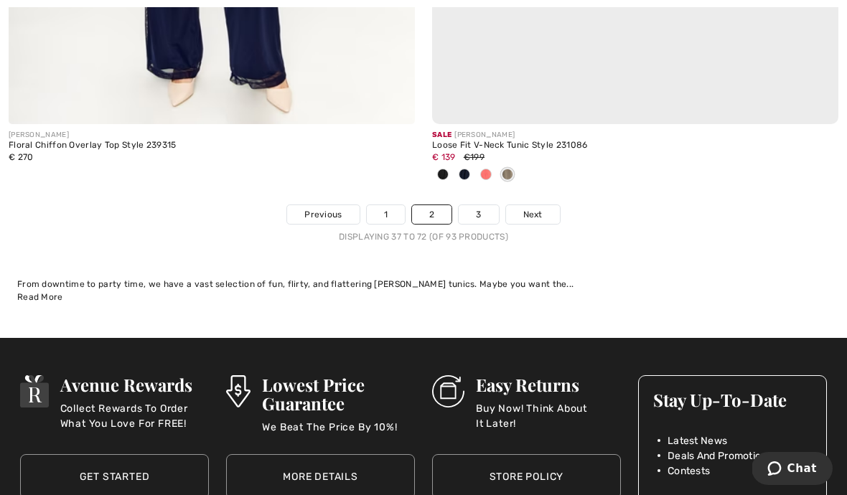
scroll to position [12557, 0]
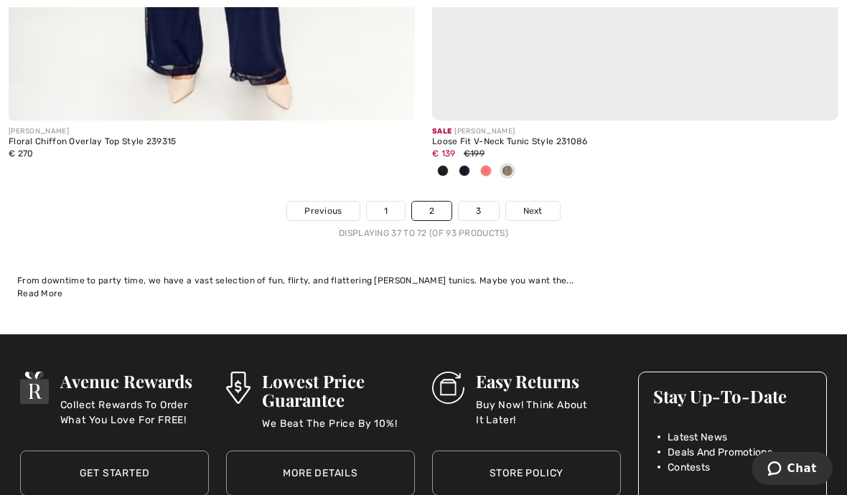
click at [539, 205] on span "Next" at bounding box center [532, 211] width 19 height 13
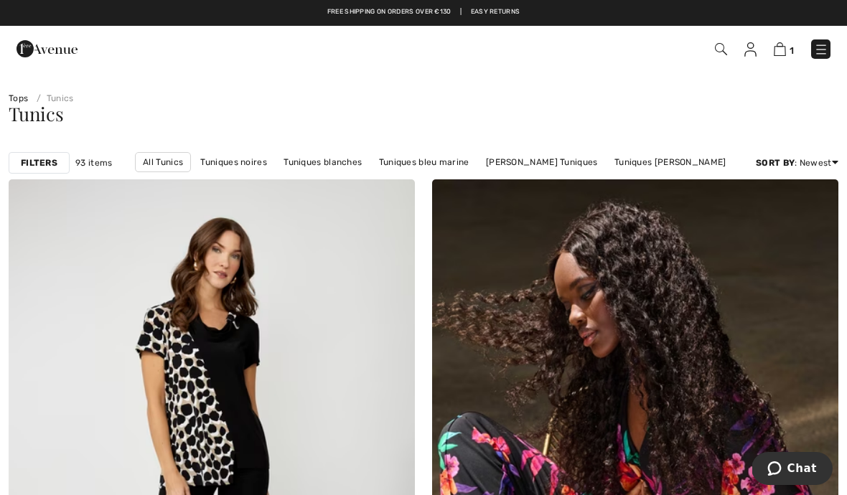
click at [823, 53] on img at bounding box center [821, 49] width 14 height 14
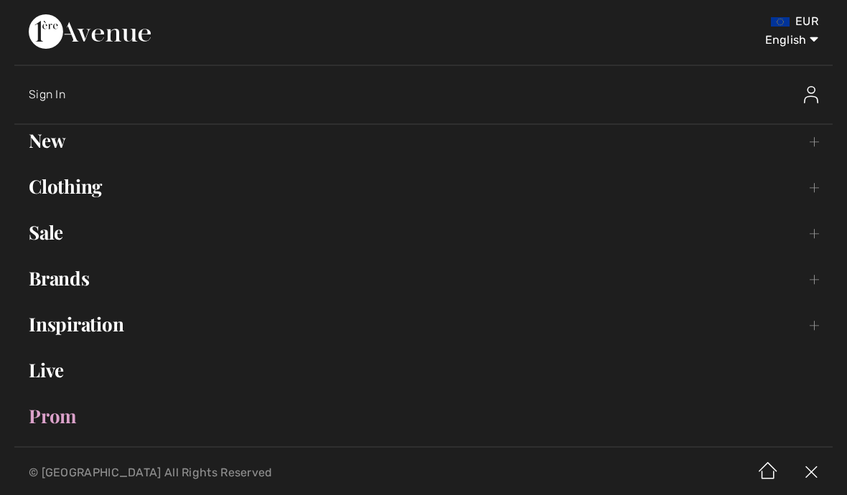
click at [66, 187] on link "Clothing Toggle submenu" at bounding box center [423, 187] width 819 height 32
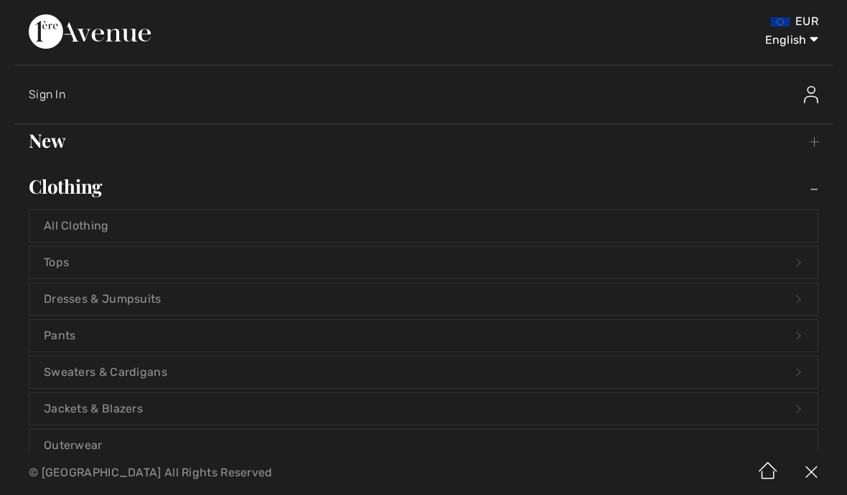
click at [64, 261] on link "Tops Open submenu" at bounding box center [423, 263] width 788 height 32
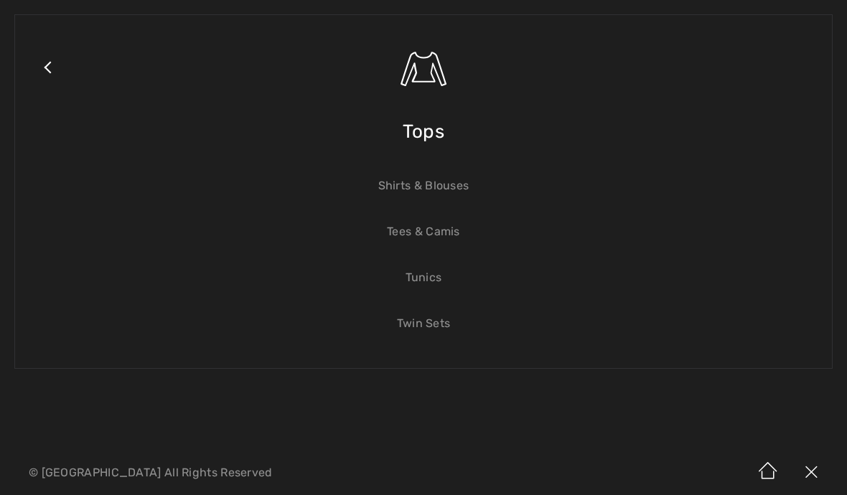
click at [442, 245] on link "Tees & Camis" at bounding box center [423, 232] width 788 height 32
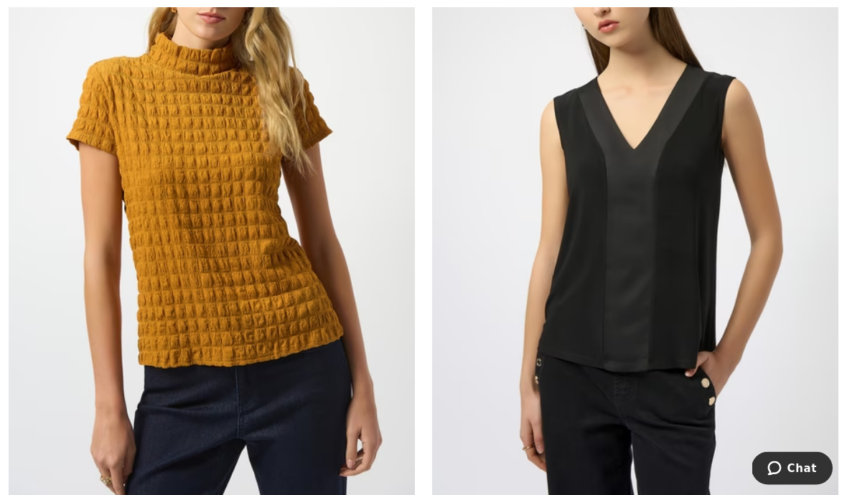
scroll to position [292, 0]
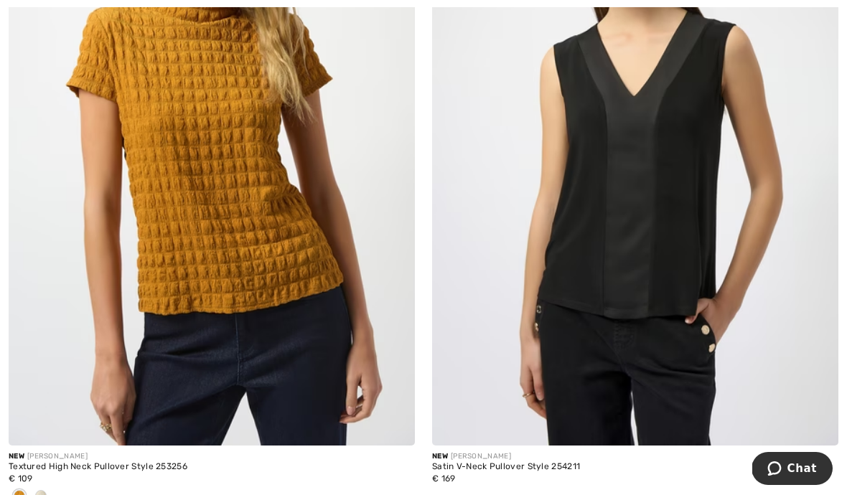
scroll to position [405, 0]
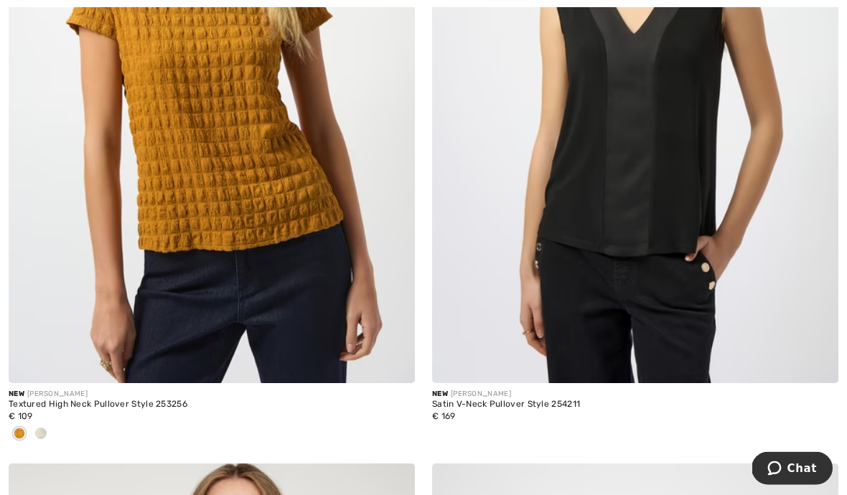
click at [34, 437] on div at bounding box center [41, 436] width 22 height 24
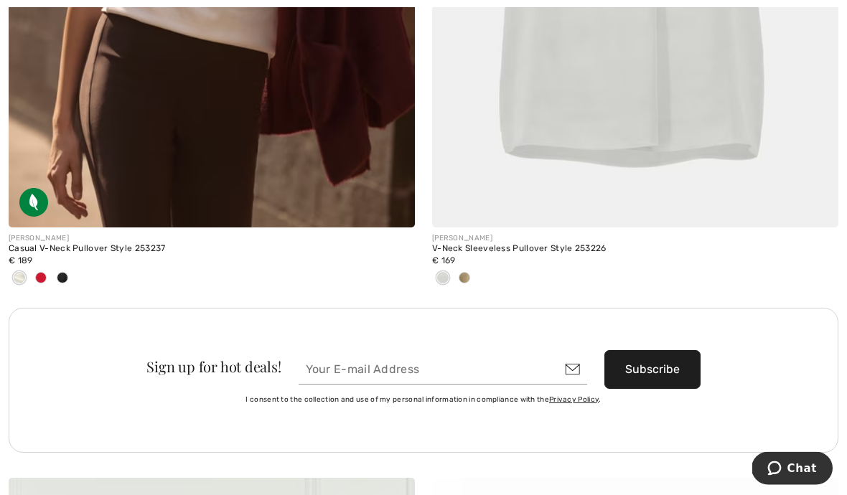
scroll to position [8213, 0]
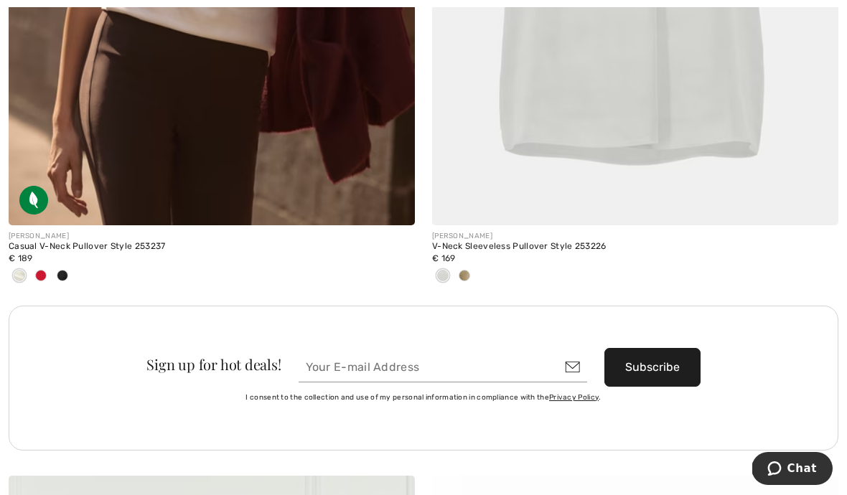
click at [39, 272] on span at bounding box center [40, 275] width 11 height 11
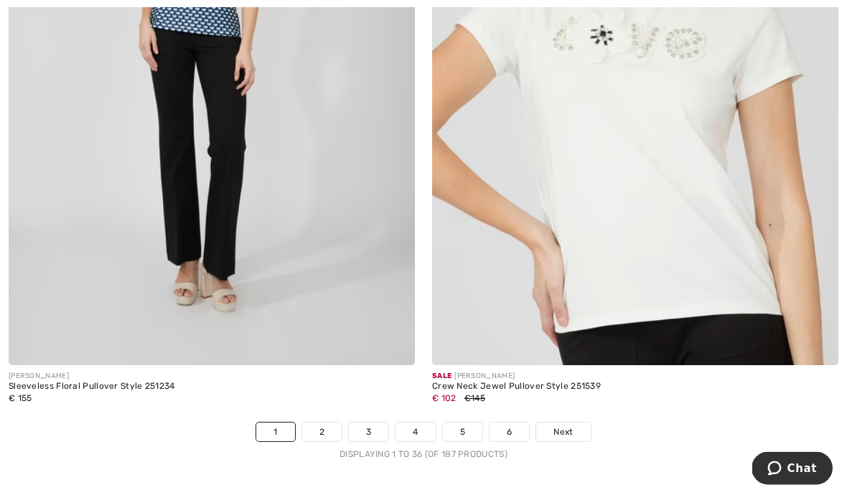
scroll to position [12312, 0]
click at [322, 430] on link "2" at bounding box center [321, 432] width 39 height 19
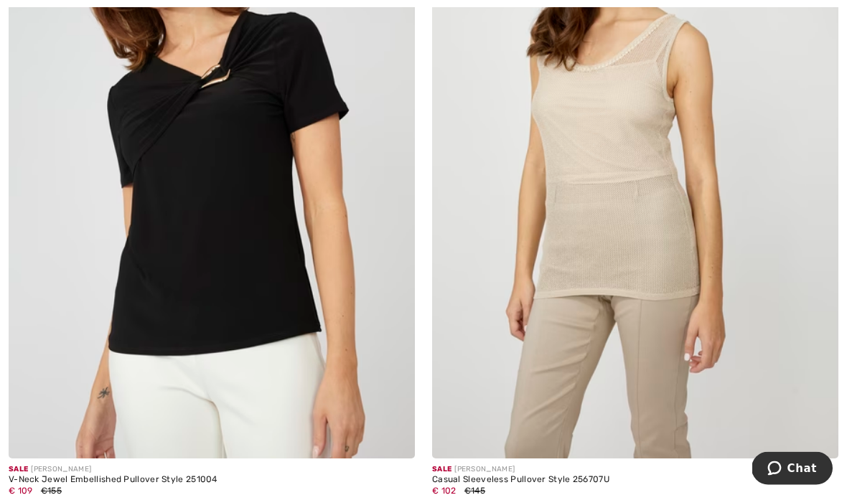
scroll to position [10125, 0]
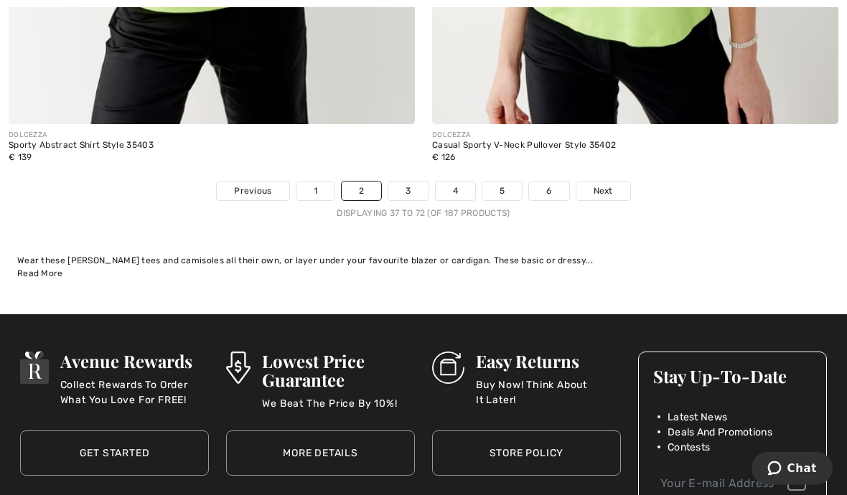
scroll to position [12482, 0]
click at [403, 189] on link "3" at bounding box center [407, 191] width 39 height 19
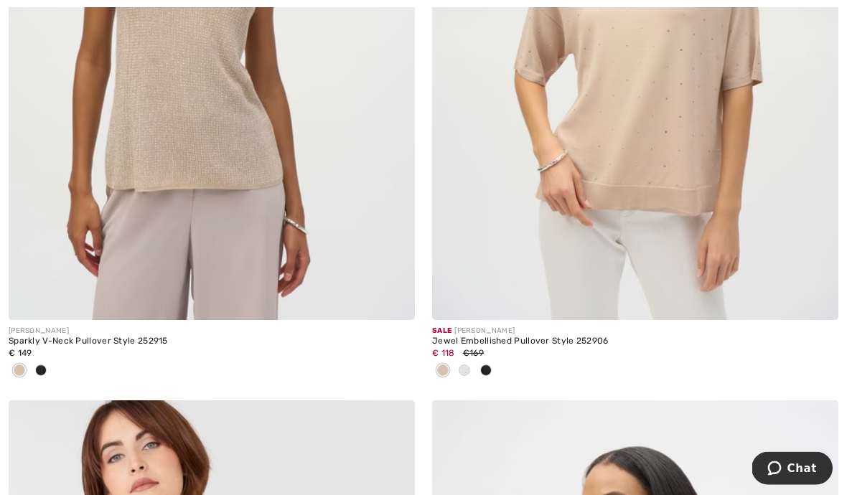
scroll to position [1135, 0]
click at [470, 368] on div at bounding box center [465, 372] width 22 height 24
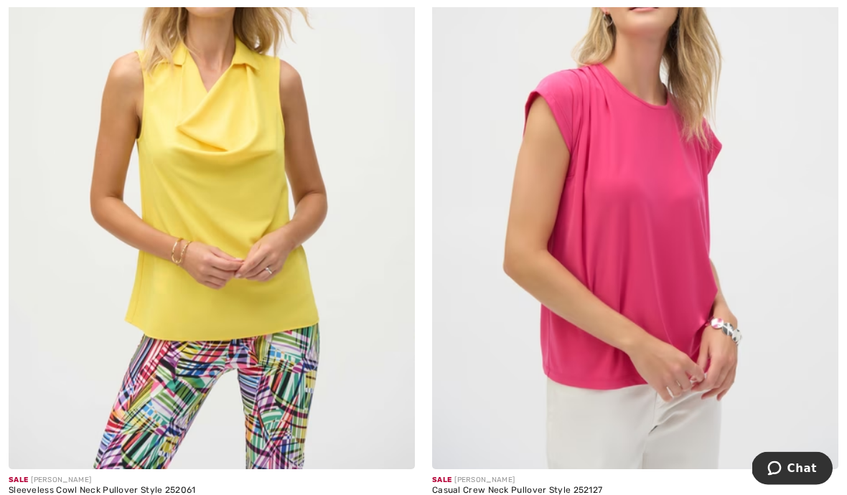
scroll to position [3056, 0]
click at [280, 215] on img at bounding box center [212, 164] width 406 height 610
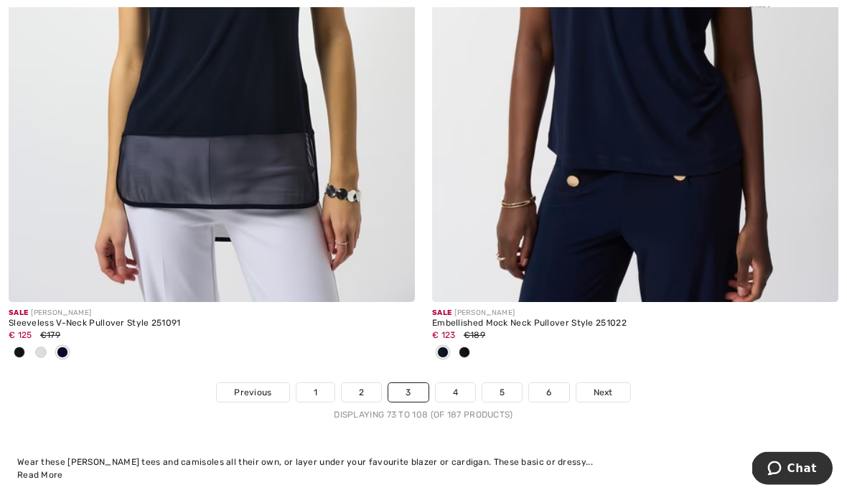
scroll to position [12591, 0]
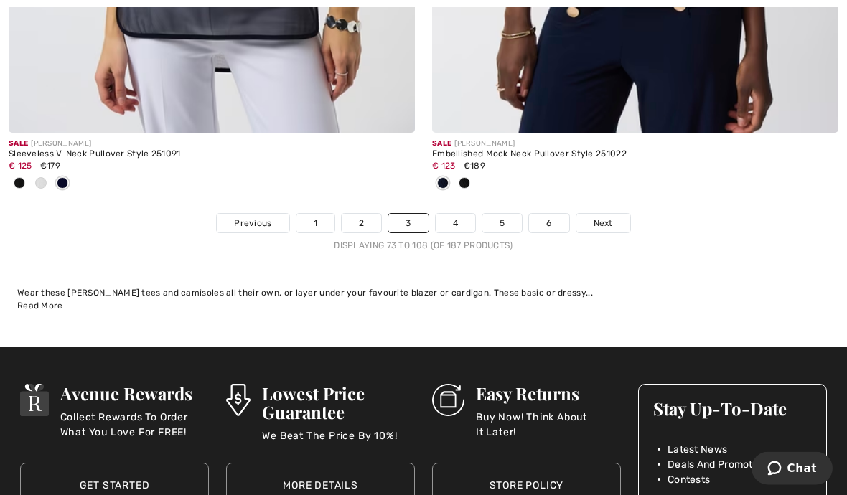
click at [602, 218] on span "Next" at bounding box center [603, 224] width 19 height 13
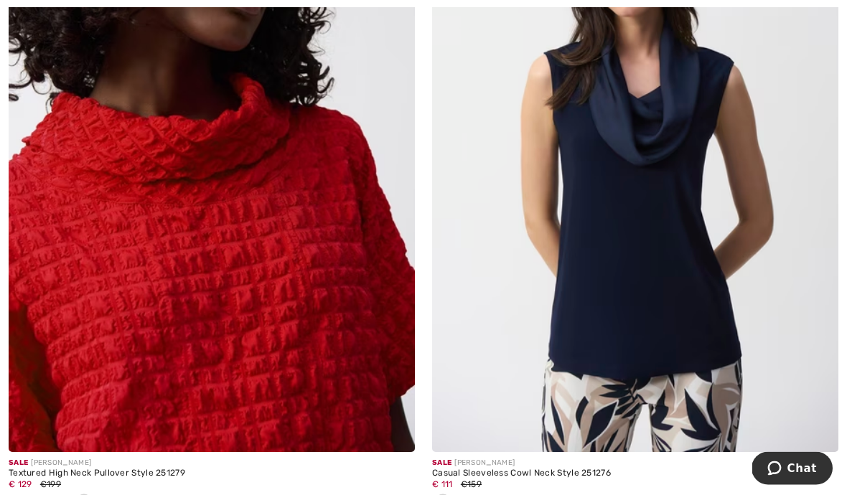
scroll to position [1717, 0]
click at [97, 495] on div at bounding box center [106, 503] width 22 height 24
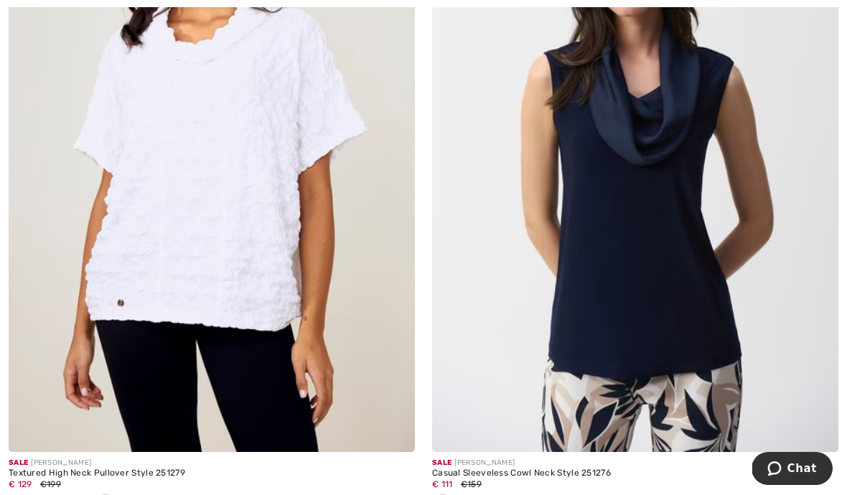
click at [75, 495] on div at bounding box center [84, 503] width 22 height 24
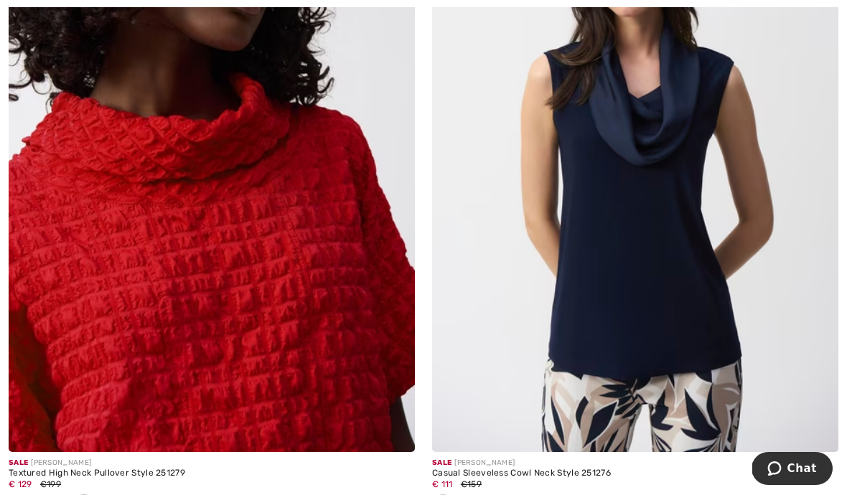
click at [8, 495] on div "Sale JOSEPH RIBKOFF Textured High Neck Pullover Style 251279 € 129 €199" at bounding box center [212, 188] width 424 height 690
click at [6, 495] on div "Sale JOSEPH RIBKOFF Textured High Neck Pullover Style 251279 € 129 €199" at bounding box center [212, 188] width 424 height 690
click at [83, 495] on span at bounding box center [83, 501] width 11 height 11
click at [17, 495] on span at bounding box center [19, 501] width 11 height 11
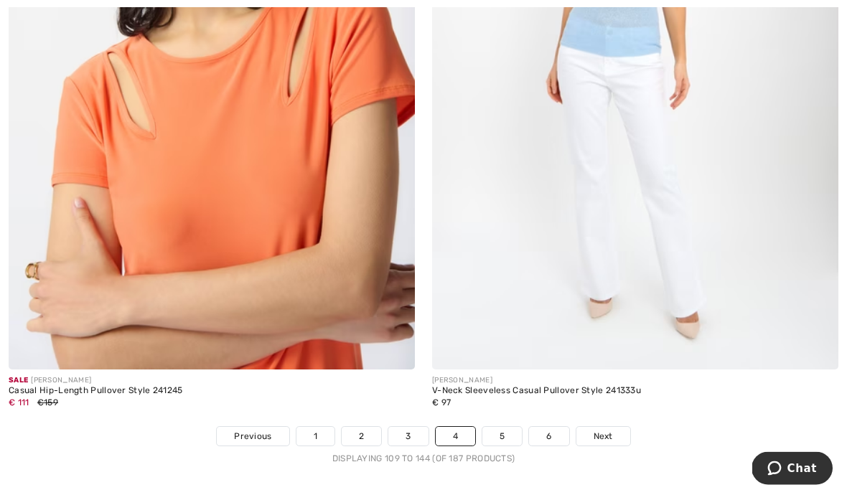
scroll to position [12355, 0]
click at [503, 427] on link "5" at bounding box center [502, 436] width 39 height 19
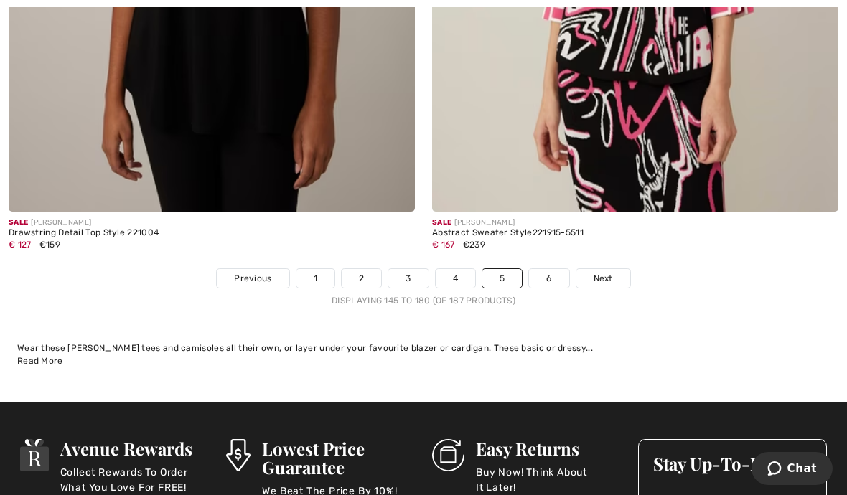
scroll to position [12441, 0]
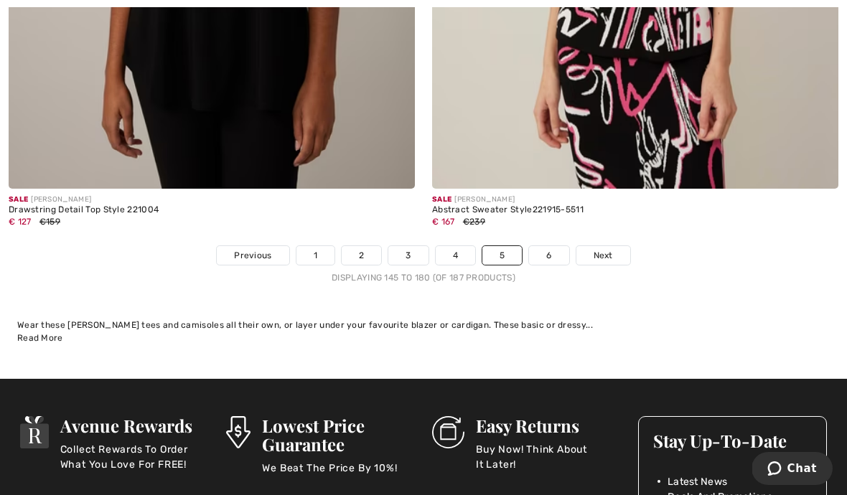
click at [540, 253] on link "6" at bounding box center [548, 255] width 39 height 19
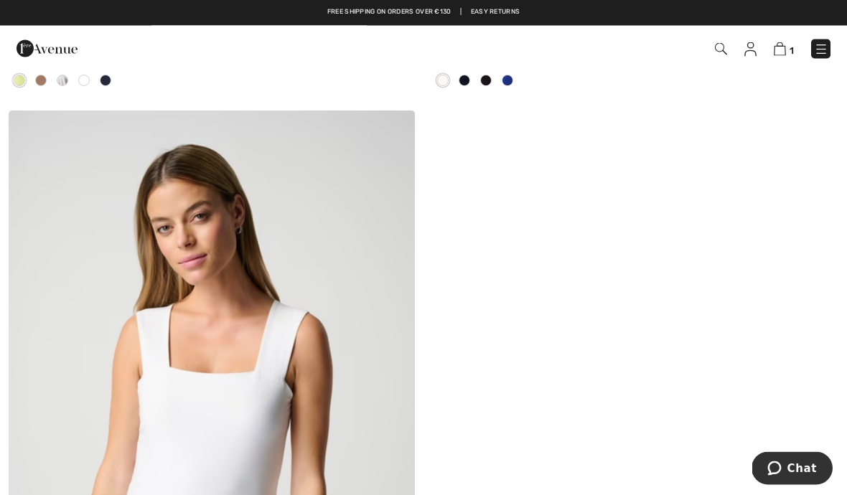
scroll to position [2100, 0]
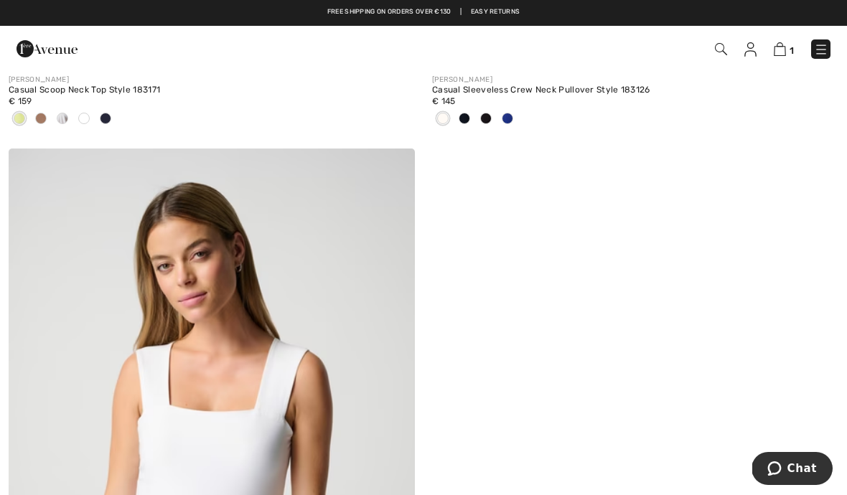
click at [786, 52] on img at bounding box center [780, 49] width 12 height 14
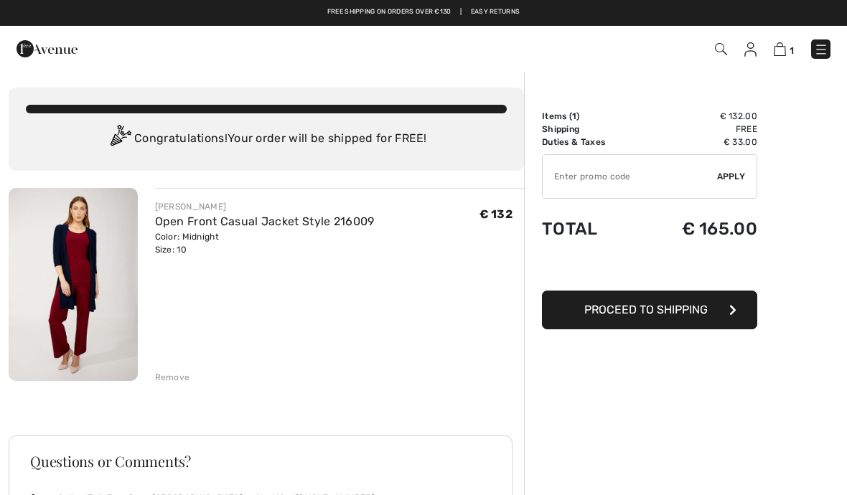
click at [824, 50] on img at bounding box center [821, 49] width 14 height 14
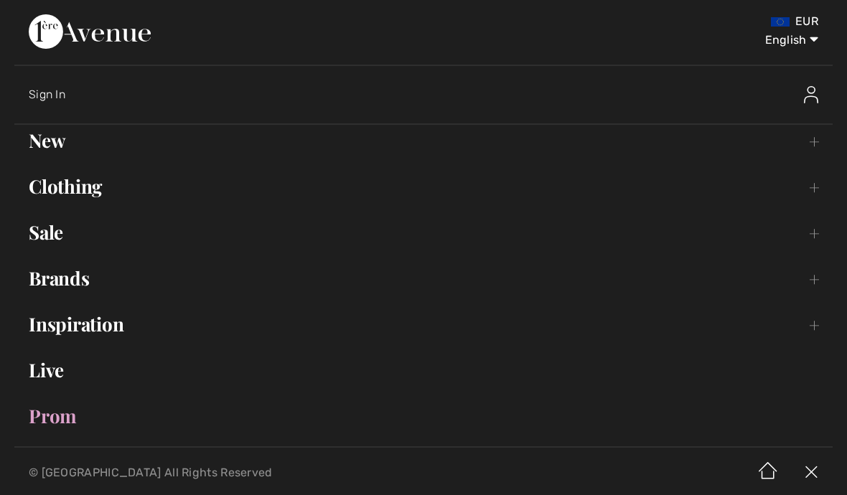
click at [82, 200] on link "Clothing Toggle submenu" at bounding box center [423, 187] width 819 height 32
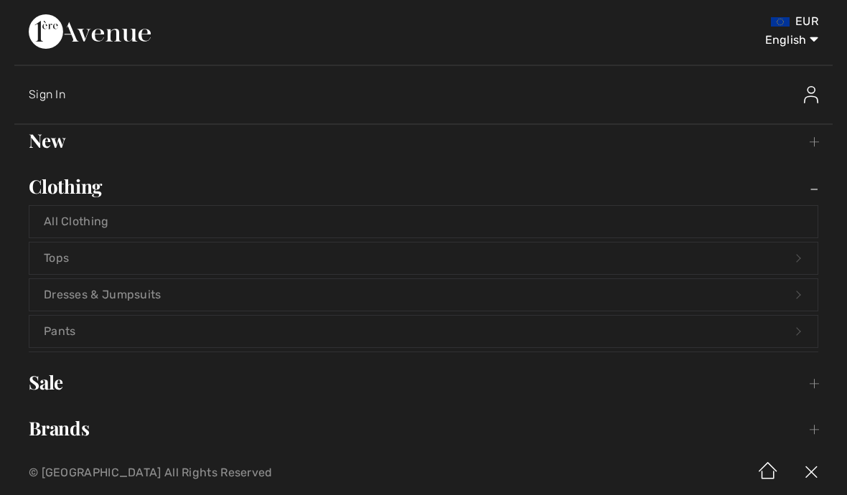
click at [72, 197] on link "Clothing Toggle submenu" at bounding box center [423, 187] width 819 height 32
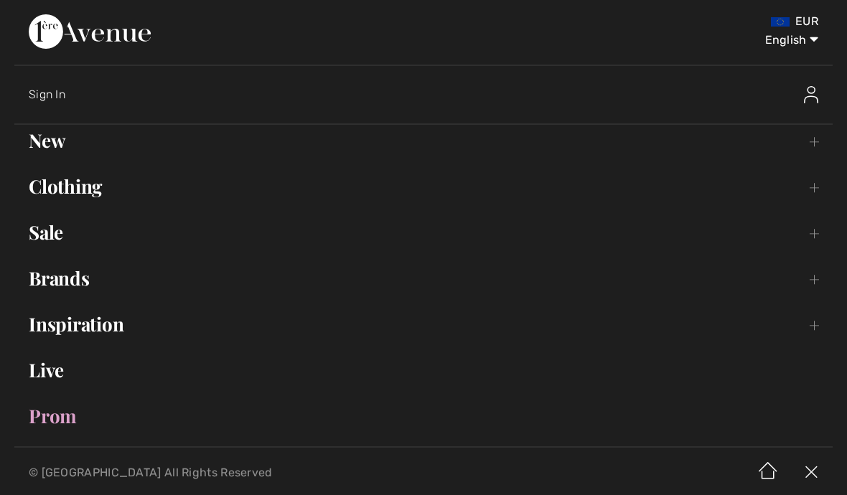
click at [72, 186] on link "Clothing Toggle submenu" at bounding box center [423, 187] width 819 height 32
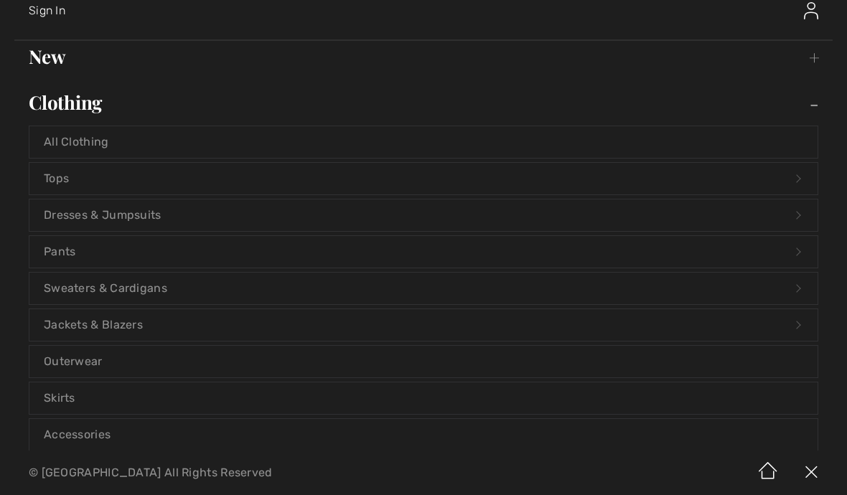
scroll to position [85, 0]
click at [63, 192] on link "Tops Open submenu" at bounding box center [423, 178] width 788 height 32
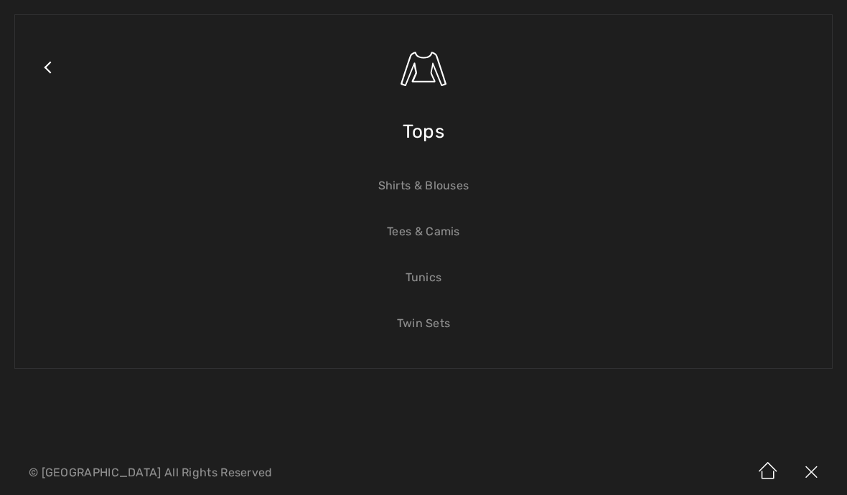
click at [436, 189] on link "Shirts & Blouses" at bounding box center [423, 186] width 788 height 32
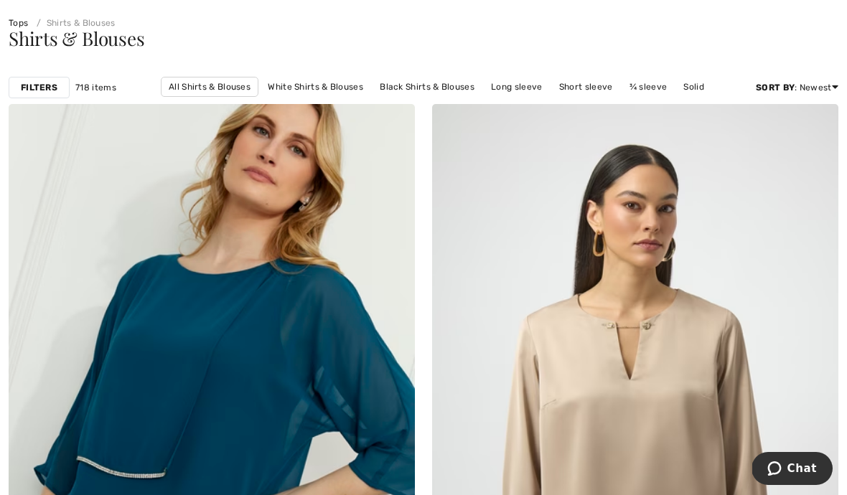
scroll to position [91, 0]
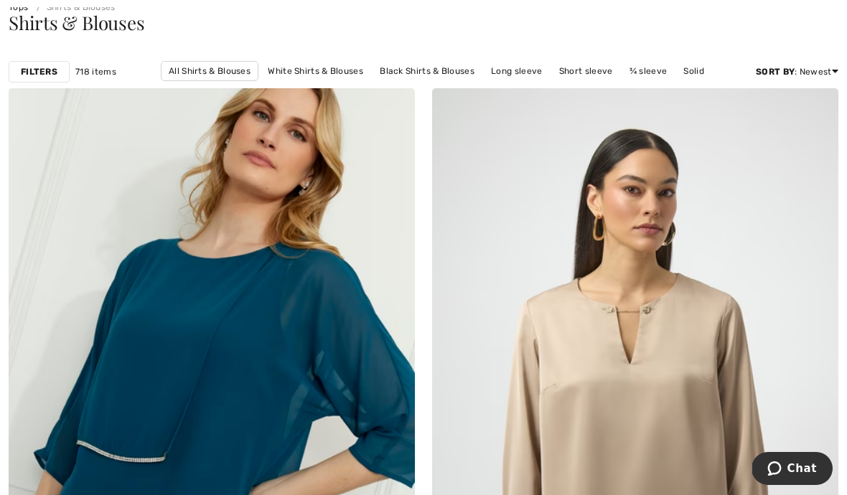
click at [31, 80] on div "Filters" at bounding box center [39, 72] width 61 height 22
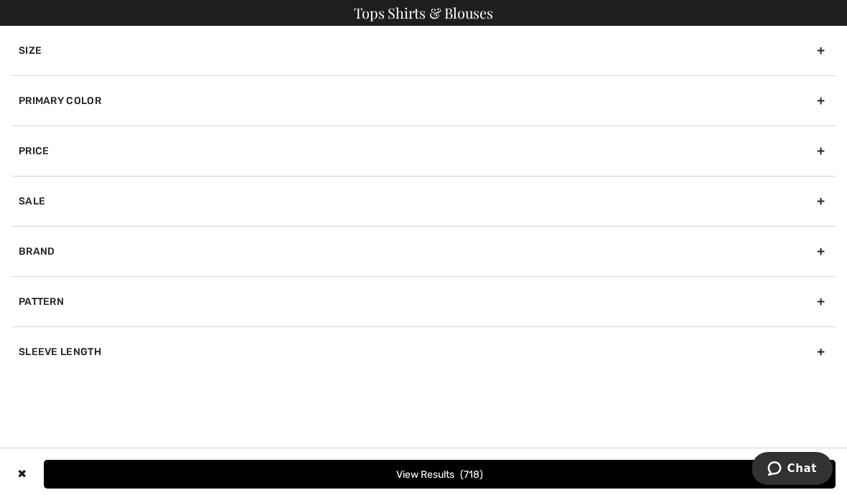
click at [824, 101] on div "Primary Color" at bounding box center [423, 100] width 824 height 50
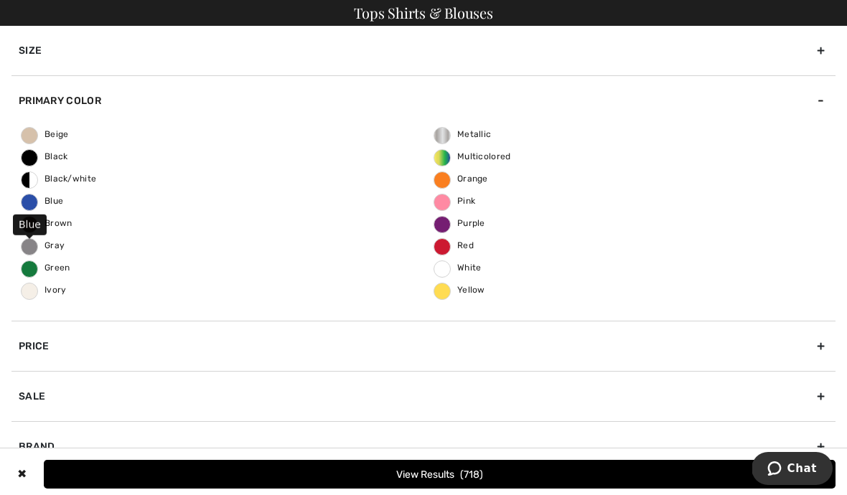
click at [40, 202] on span "Blue" at bounding box center [43, 201] width 42 height 10
click at [0, 0] on input "Blue" at bounding box center [0, 0] width 0 height 0
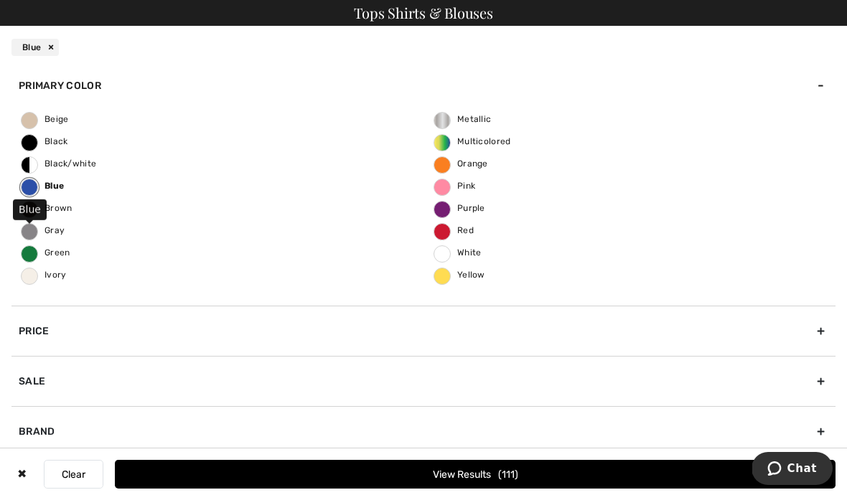
scroll to position [58, 0]
click at [541, 489] on button "View Results 111" at bounding box center [475, 474] width 721 height 29
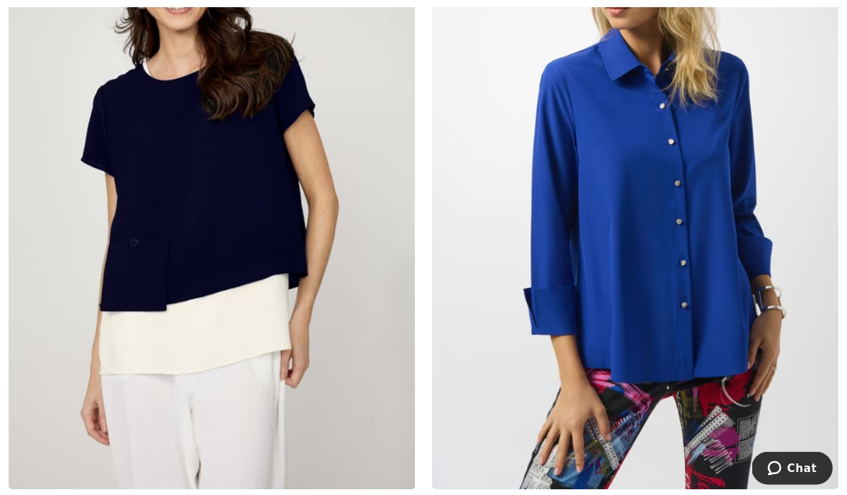
scroll to position [3701, 0]
click at [156, 279] on img at bounding box center [212, 185] width 406 height 610
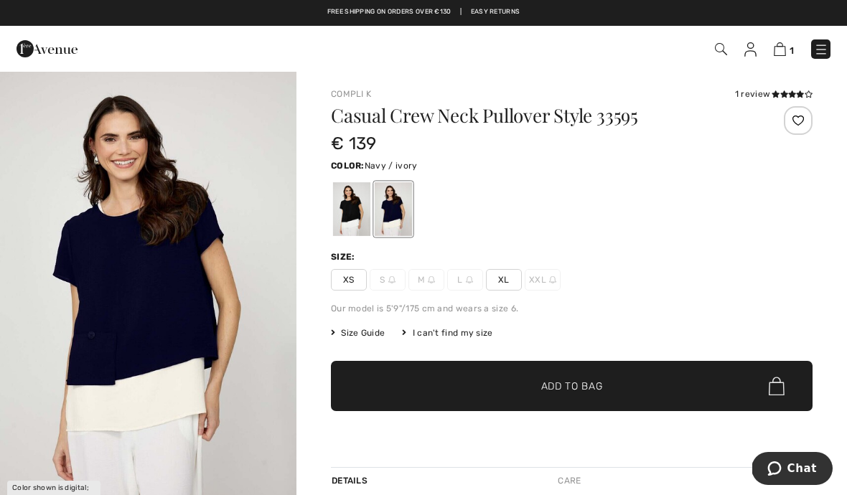
click at [735, 398] on span "✔ Added to Bag Add to Bag" at bounding box center [572, 386] width 482 height 50
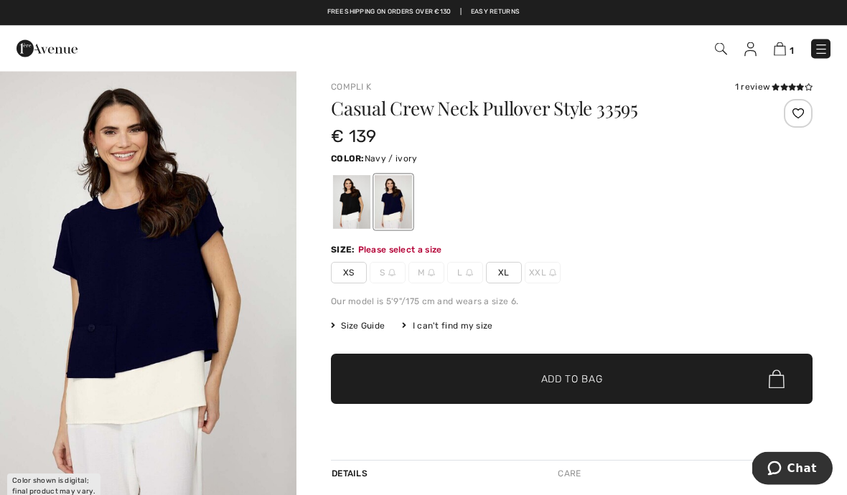
scroll to position [16, 0]
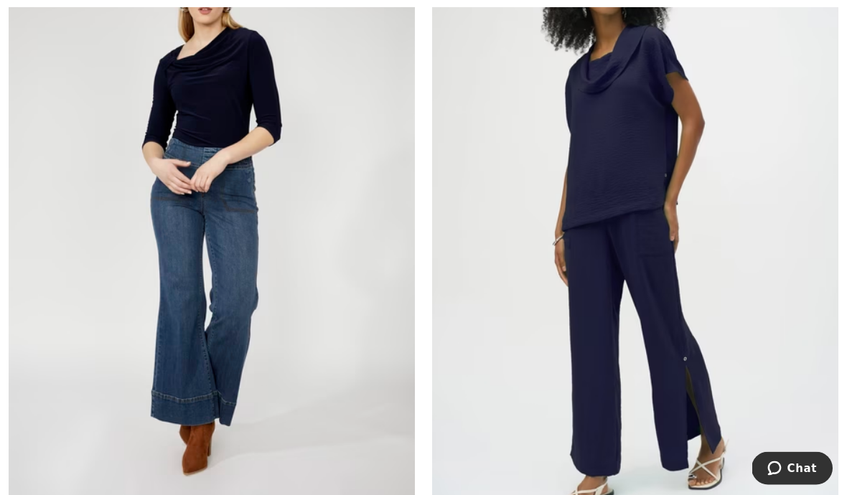
scroll to position [5158, 0]
click at [627, 233] on img at bounding box center [635, 217] width 406 height 610
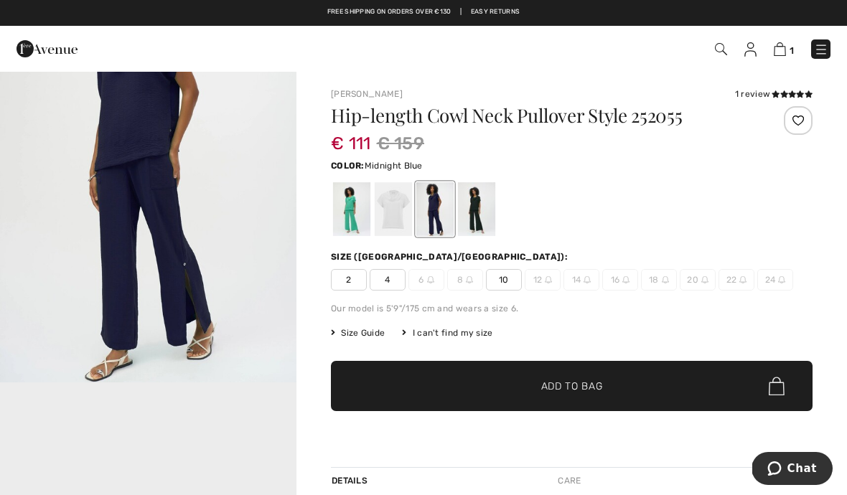
scroll to position [220, 0]
click at [735, 406] on span "✔ Added to Bag Add to Bag" at bounding box center [572, 386] width 482 height 50
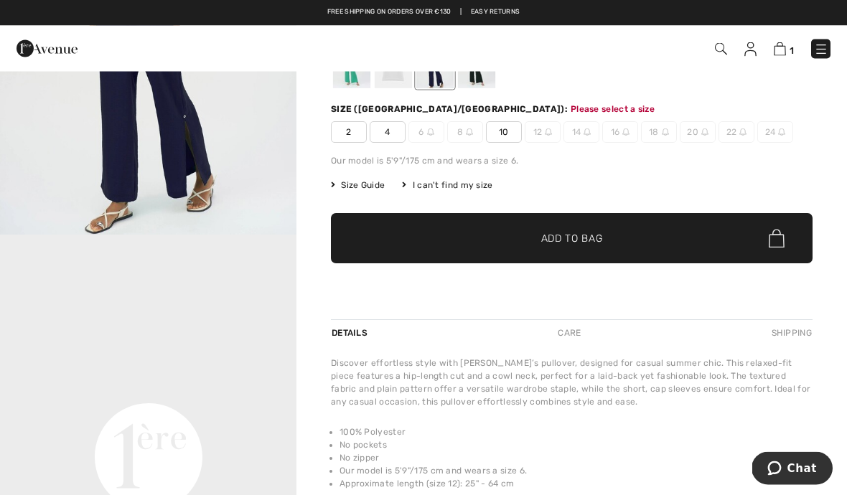
scroll to position [322, 0]
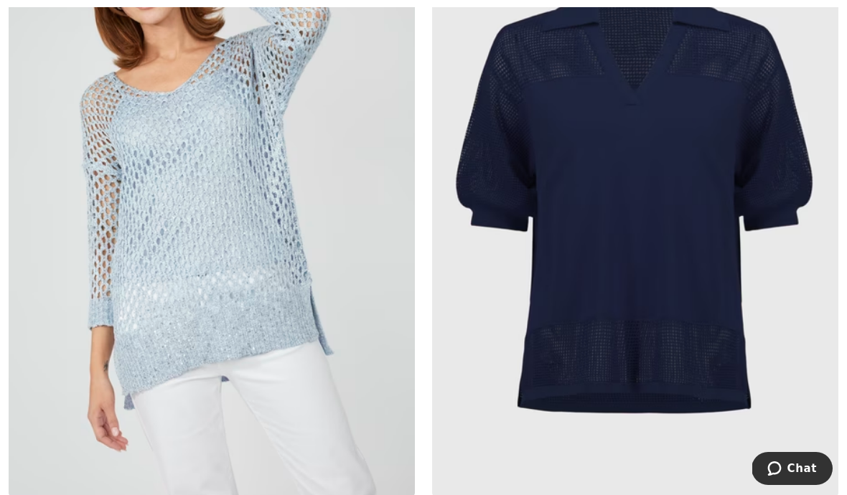
scroll to position [6573, 0]
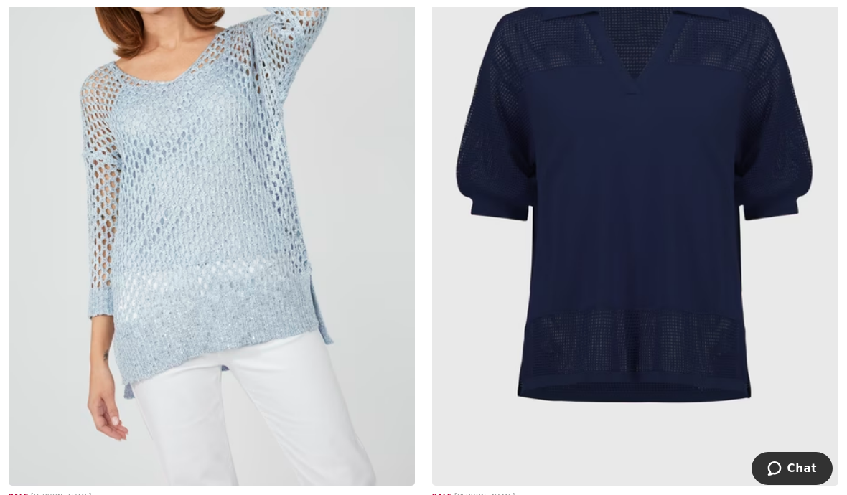
click at [97, 240] on img at bounding box center [212, 182] width 406 height 610
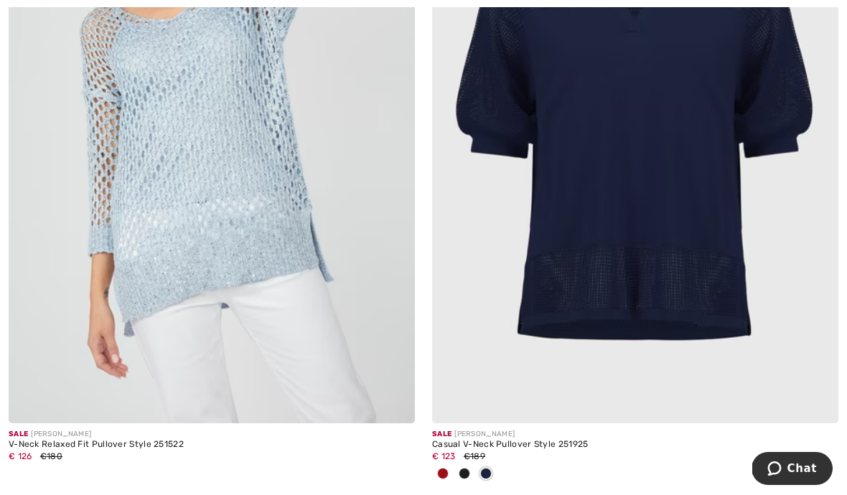
scroll to position [6637, 0]
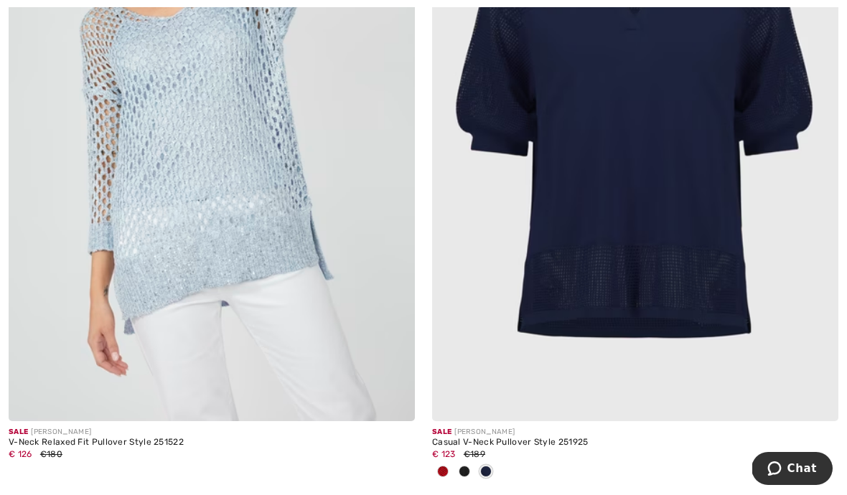
click at [429, 465] on div "Sale JOSEPH RIBKOFF Casual V-Neck Pullover Style 251925 € 123 €189" at bounding box center [636, 157] width 424 height 690
click at [438, 455] on div "€ 123 €189" at bounding box center [635, 454] width 406 height 13
click at [440, 461] on div at bounding box center [443, 473] width 22 height 24
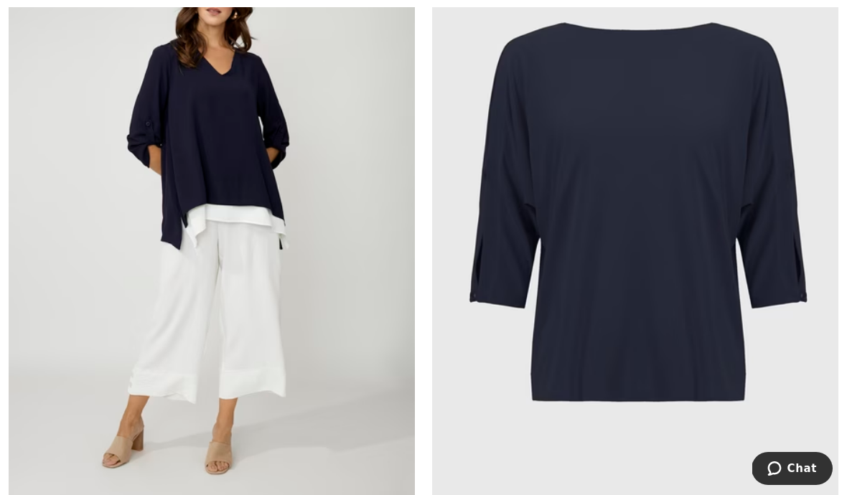
scroll to position [7956, 0]
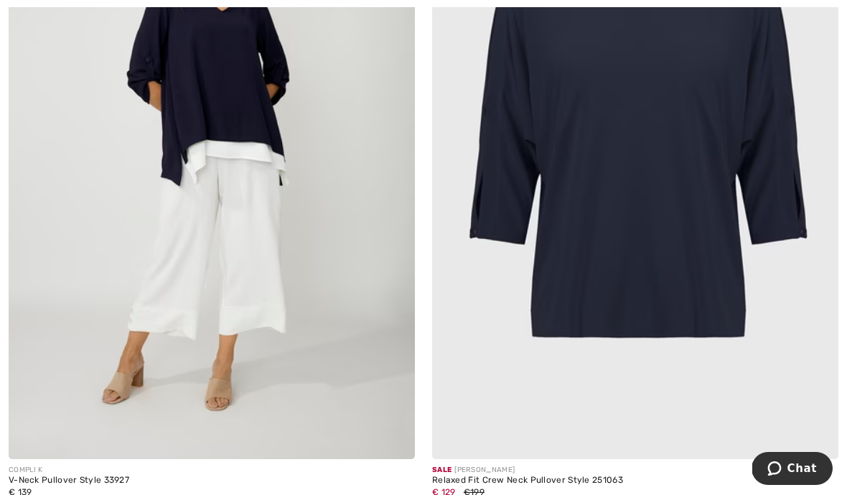
click at [246, 171] on img at bounding box center [212, 155] width 406 height 610
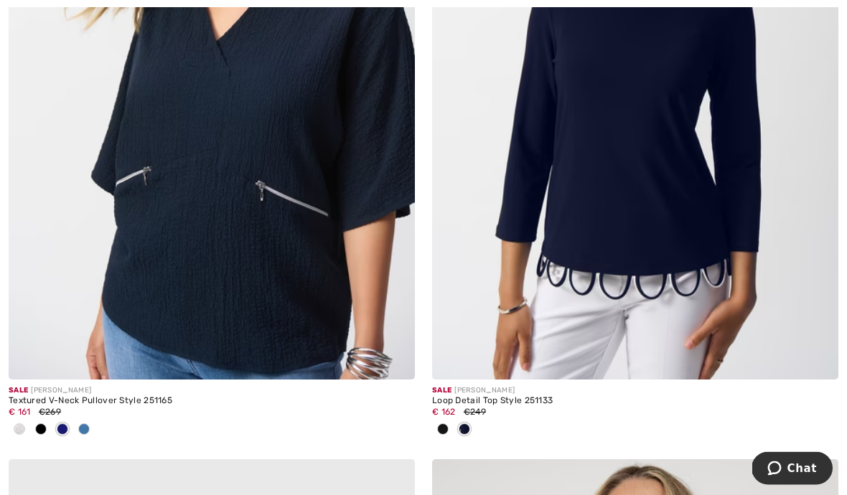
scroll to position [10275, 0]
click at [85, 424] on span at bounding box center [83, 429] width 11 height 11
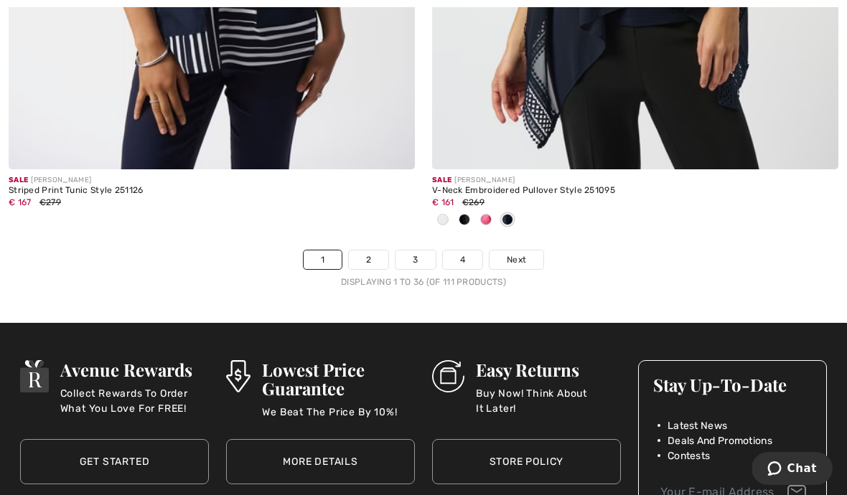
scroll to position [12572, 0]
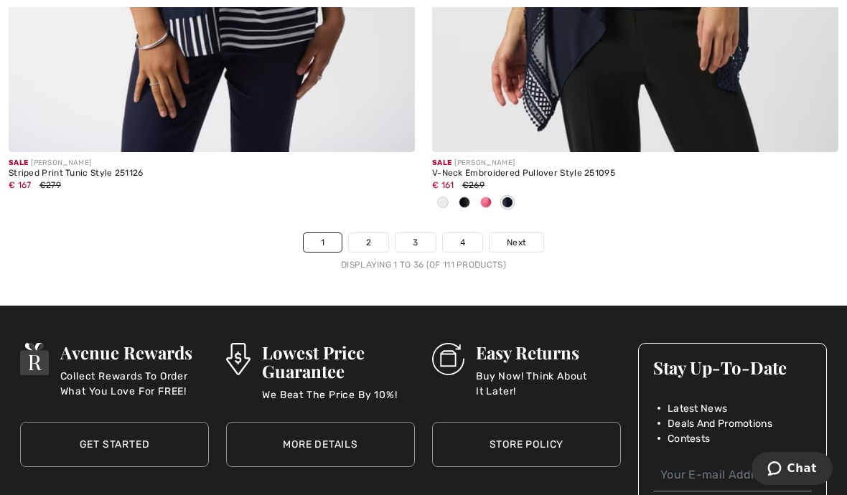
click at [515, 238] on span "Next" at bounding box center [516, 242] width 19 height 13
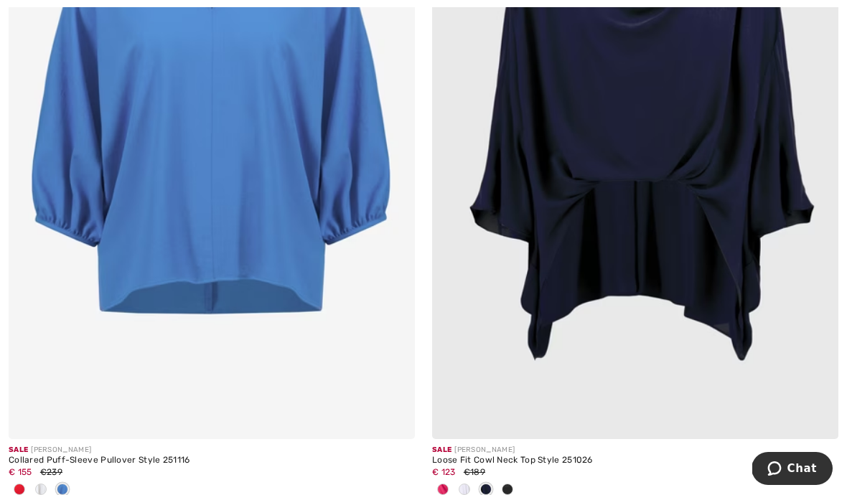
scroll to position [1071, 0]
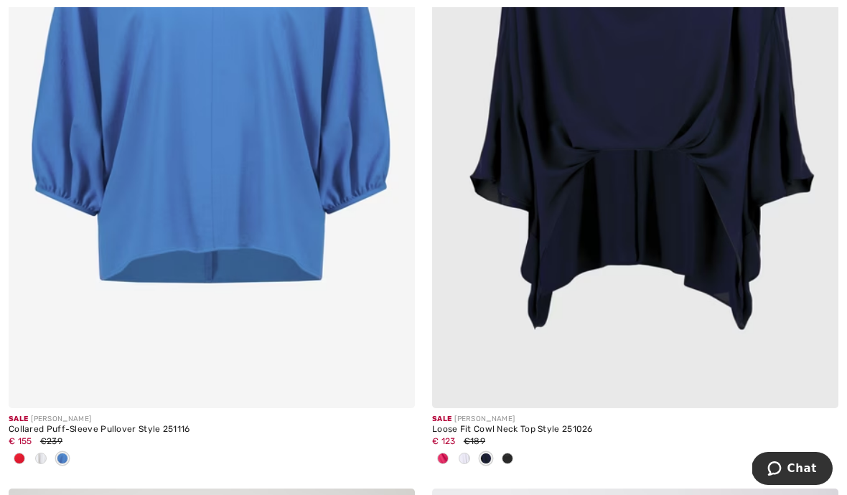
click at [470, 460] on div at bounding box center [465, 460] width 22 height 24
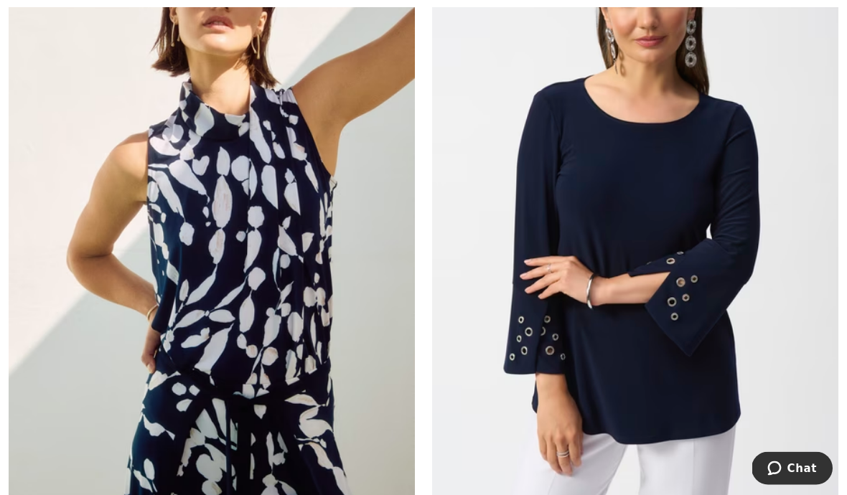
scroll to position [2382, 0]
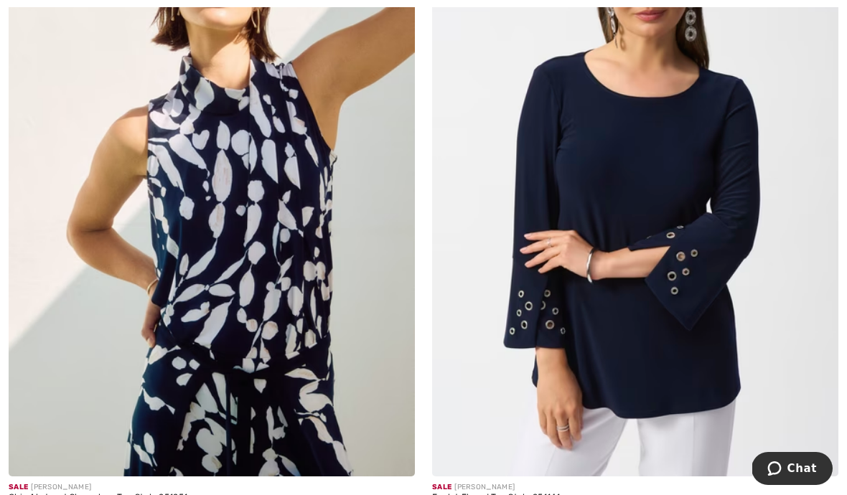
click at [653, 262] on img at bounding box center [635, 172] width 406 height 610
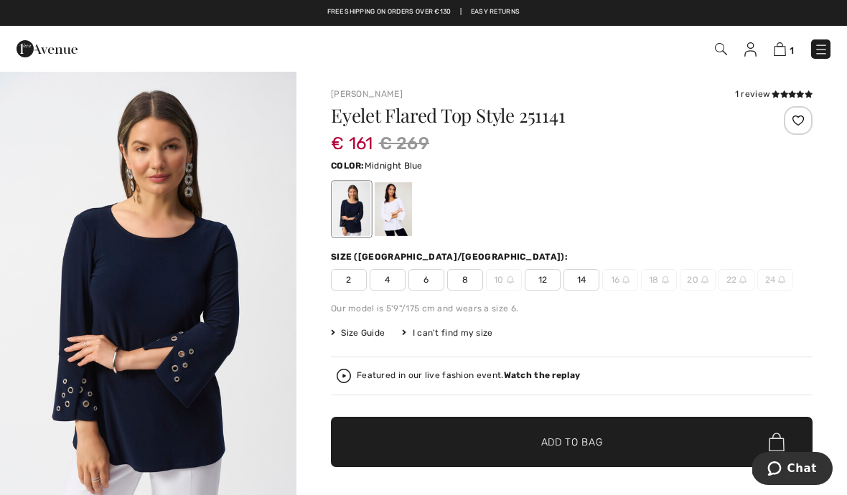
click at [802, 121] on div at bounding box center [798, 120] width 29 height 29
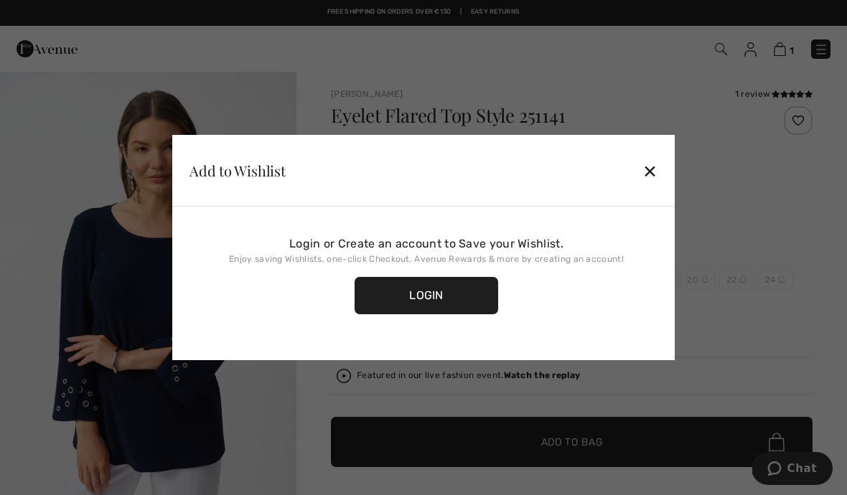
click at [657, 172] on div "✕" at bounding box center [650, 171] width 15 height 30
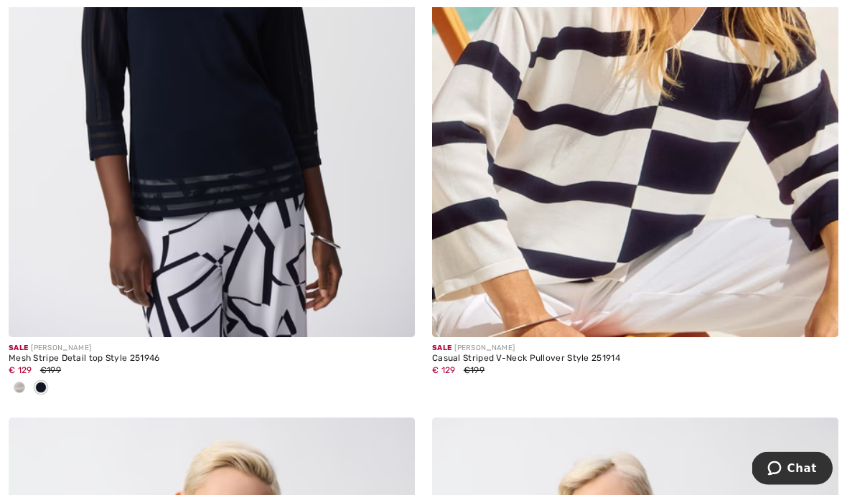
scroll to position [3217, 0]
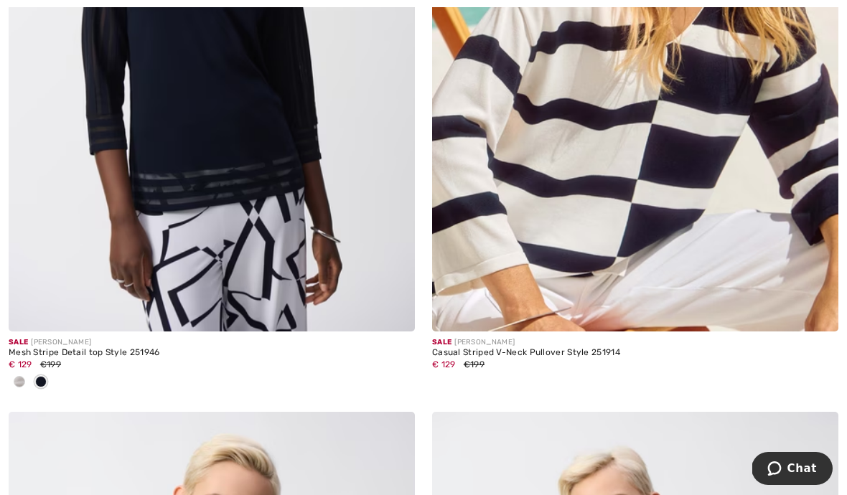
click at [115, 206] on img at bounding box center [212, 27] width 406 height 610
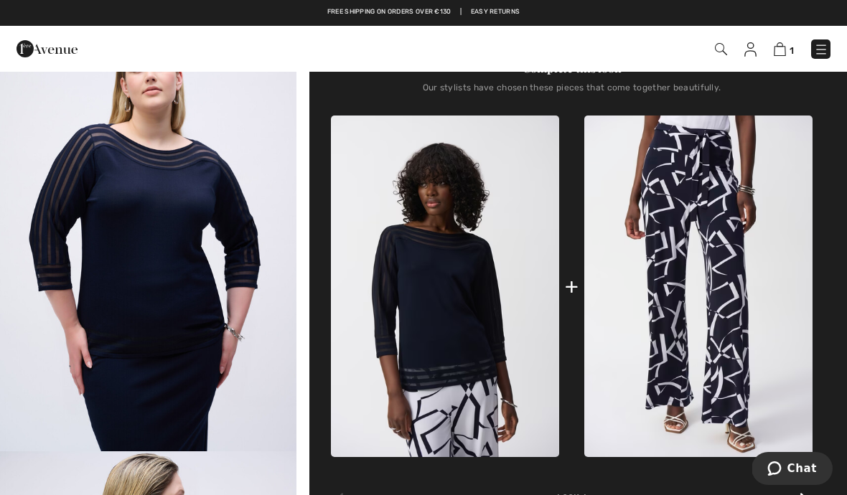
scroll to position [439, 0]
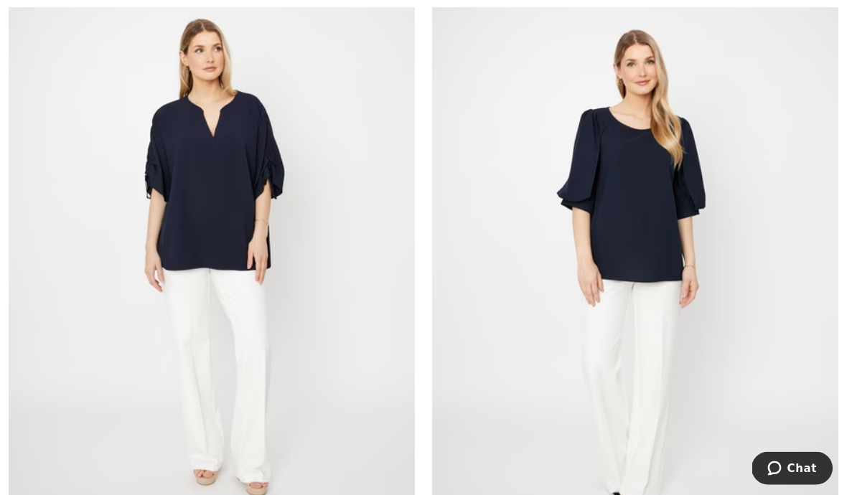
scroll to position [10876, 0]
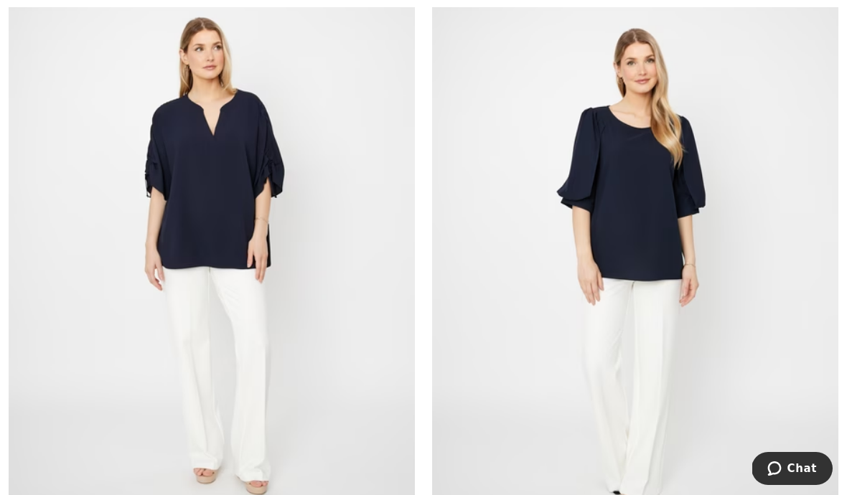
click at [643, 229] on img at bounding box center [635, 258] width 406 height 610
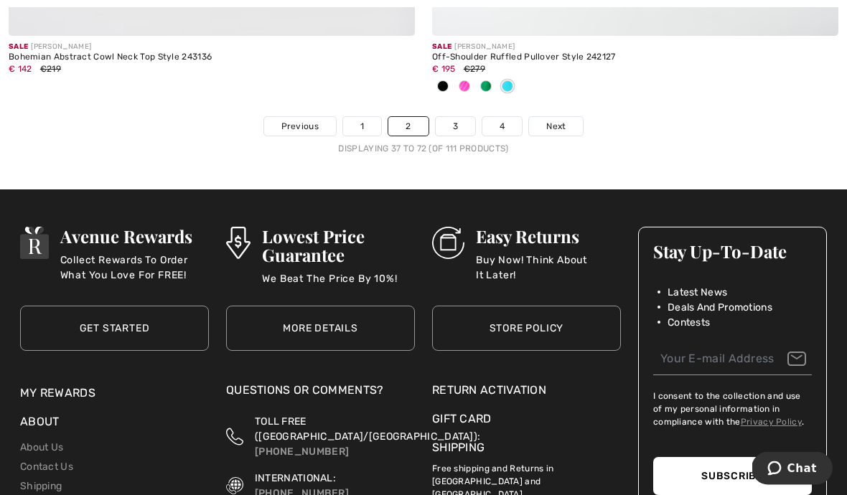
scroll to position [12784, 0]
click at [566, 125] on link "Next" at bounding box center [556, 126] width 54 height 19
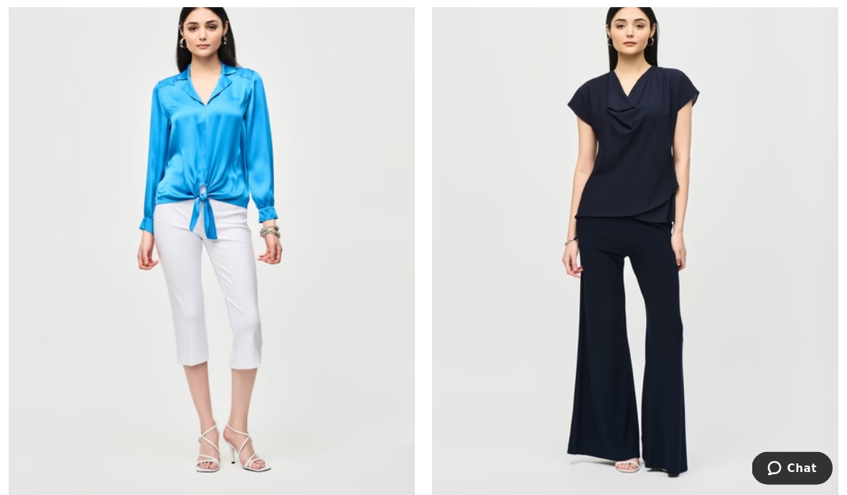
scroll to position [2318, 0]
click at [644, 213] on img at bounding box center [635, 236] width 406 height 610
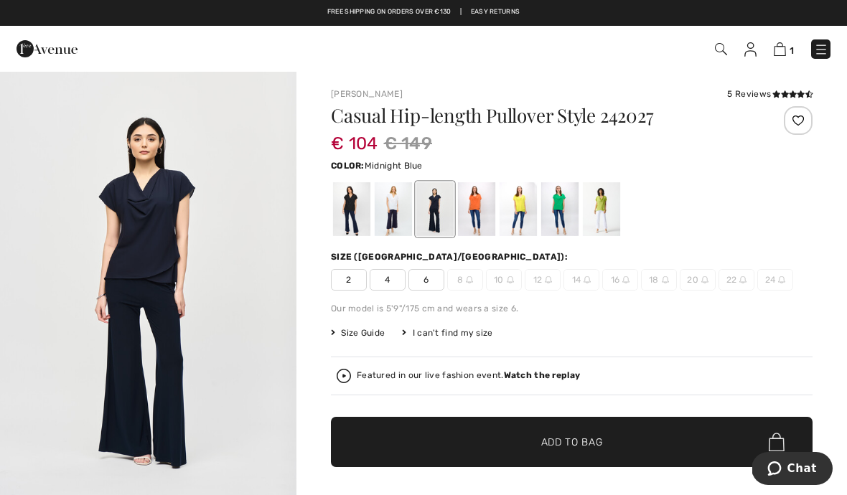
click at [620, 209] on div at bounding box center [601, 209] width 37 height 54
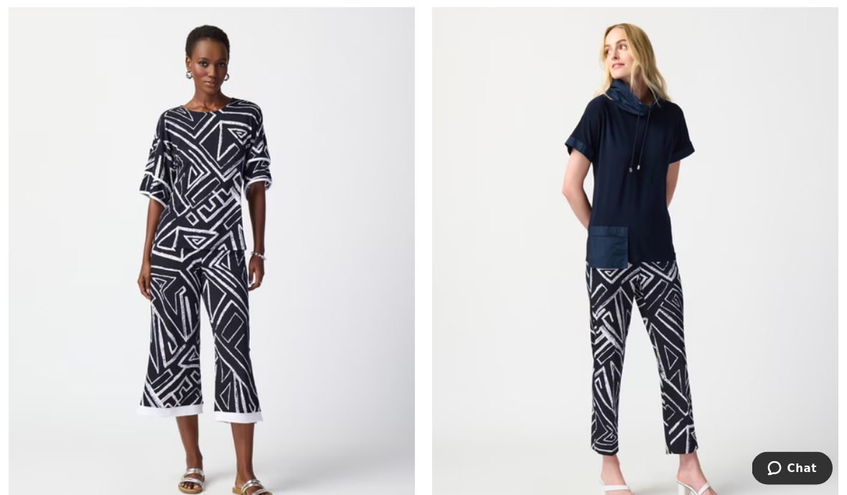
scroll to position [9468, 0]
click at [620, 216] on img at bounding box center [635, 264] width 406 height 610
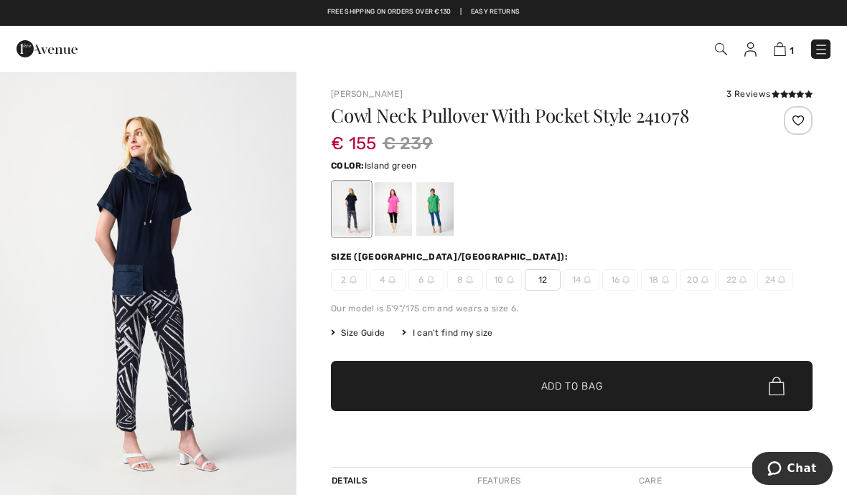
click at [447, 228] on div at bounding box center [434, 209] width 37 height 54
